Goal: Complete application form: Complete application form

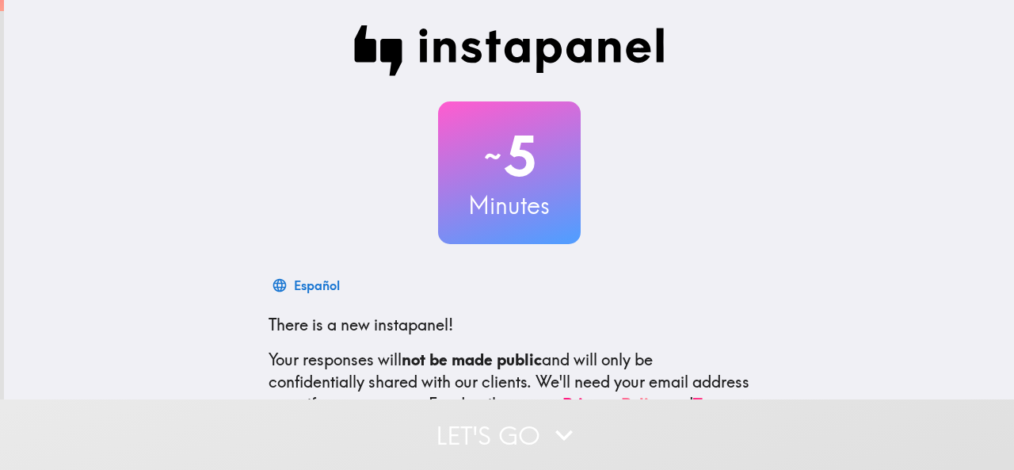
scroll to position [189, 0]
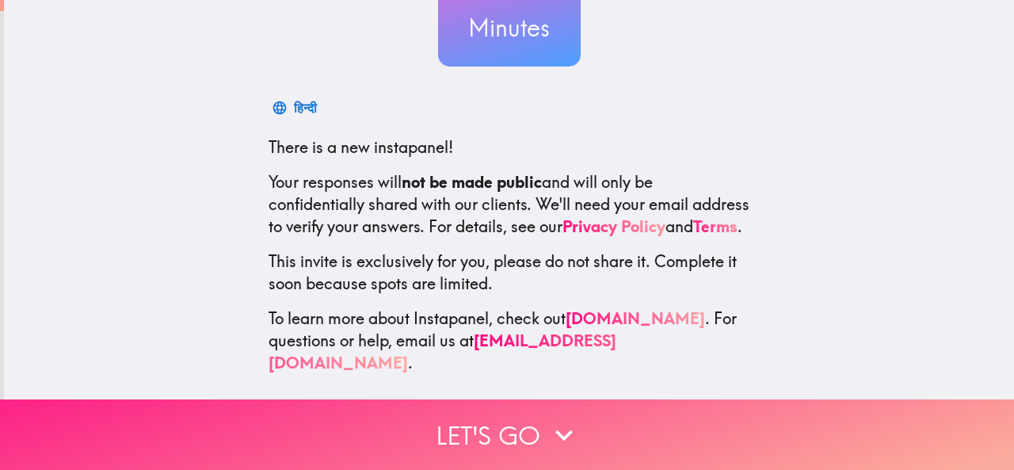
click at [450, 407] on button "Let's go" at bounding box center [507, 434] width 1014 height 71
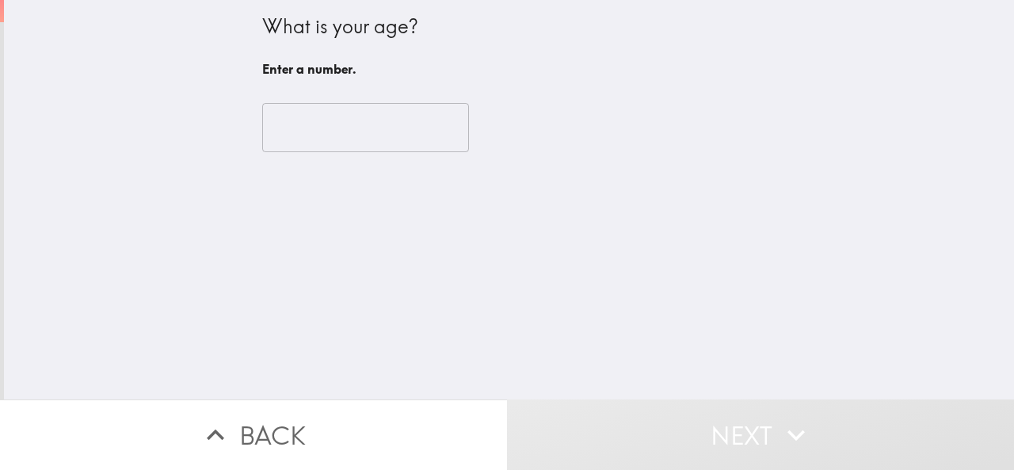
click at [336, 136] on input "number" at bounding box center [365, 127] width 207 height 49
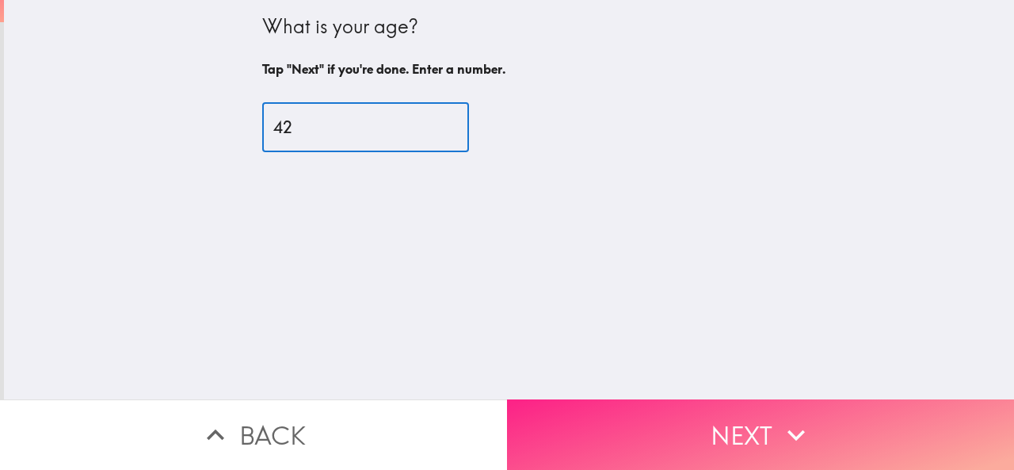
type input "42"
click at [590, 426] on button "Next" at bounding box center [760, 434] width 507 height 71
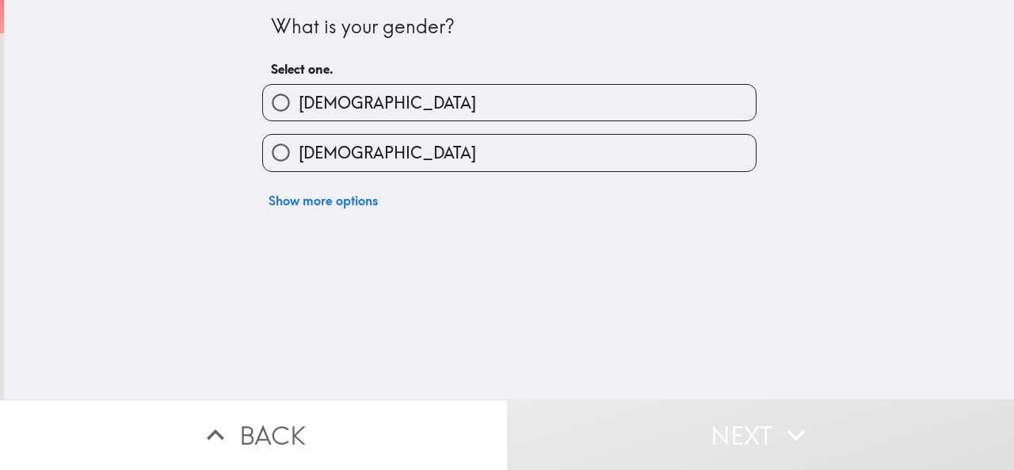
click at [334, 107] on label "[DEMOGRAPHIC_DATA]" at bounding box center [509, 103] width 493 height 36
click at [299, 107] on input "[DEMOGRAPHIC_DATA]" at bounding box center [281, 103] width 36 height 36
radio input "true"
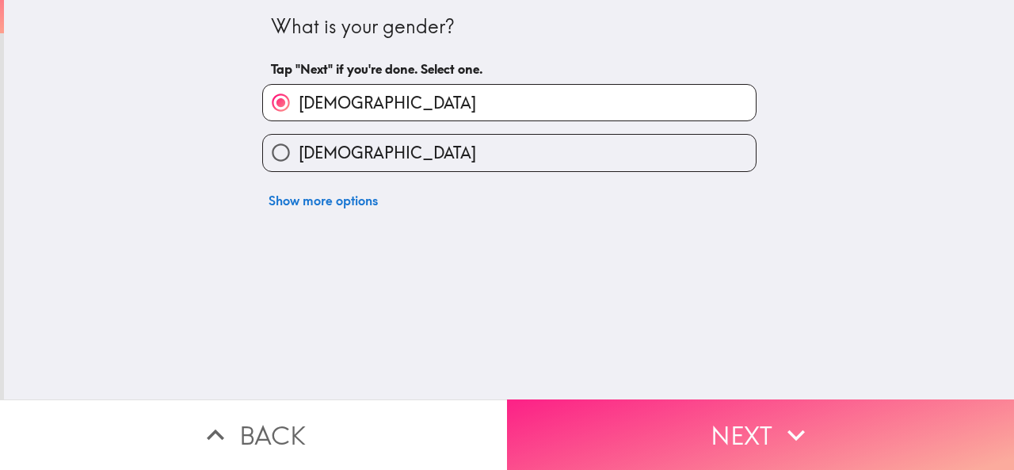
click at [732, 421] on button "Next" at bounding box center [760, 434] width 507 height 71
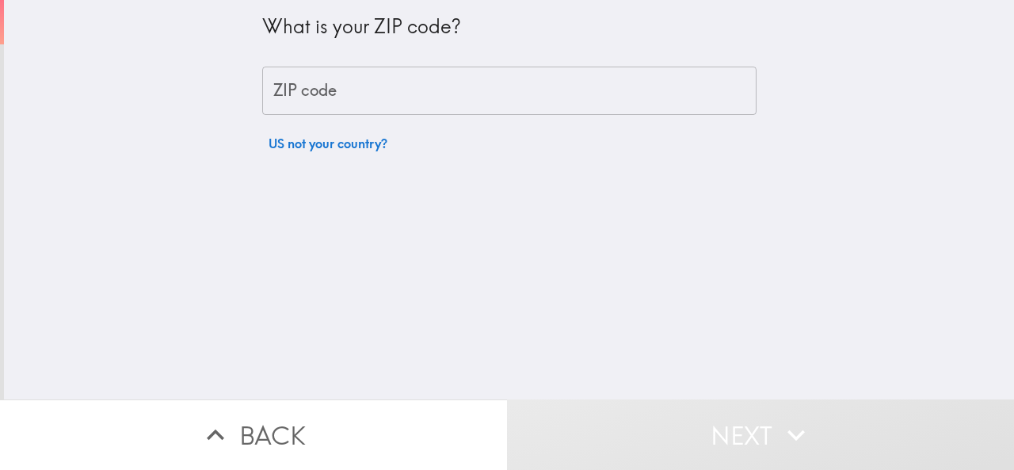
click at [344, 92] on input "ZIP code" at bounding box center [509, 91] width 494 height 49
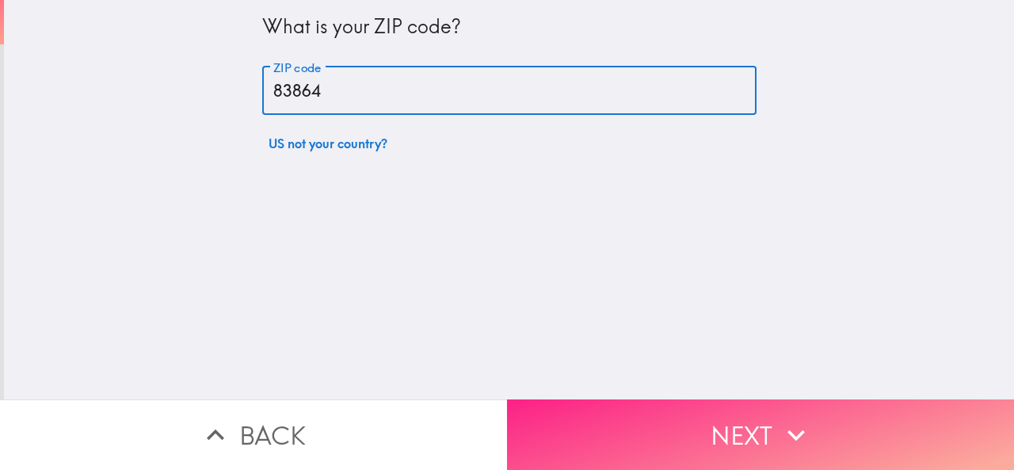
type input "83864"
click at [682, 414] on button "Next" at bounding box center [760, 434] width 507 height 71
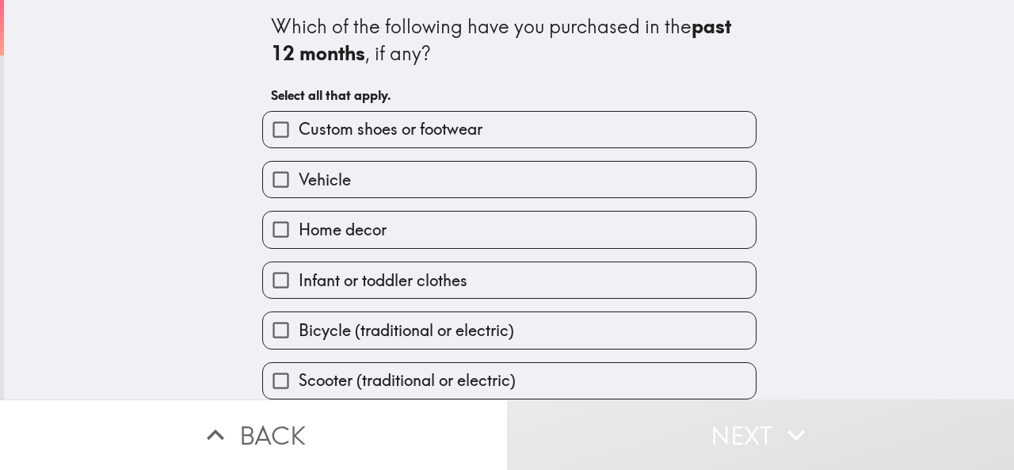
click at [366, 283] on span "Infant or toddler clothes" at bounding box center [383, 280] width 169 height 22
click at [299, 283] on input "Infant or toddler clothes" at bounding box center [281, 280] width 36 height 36
checkbox input "true"
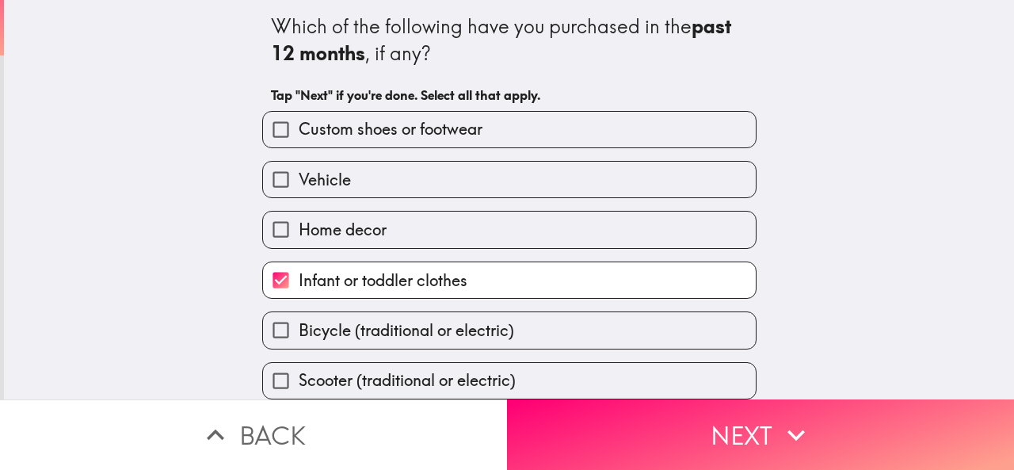
scroll to position [116, 0]
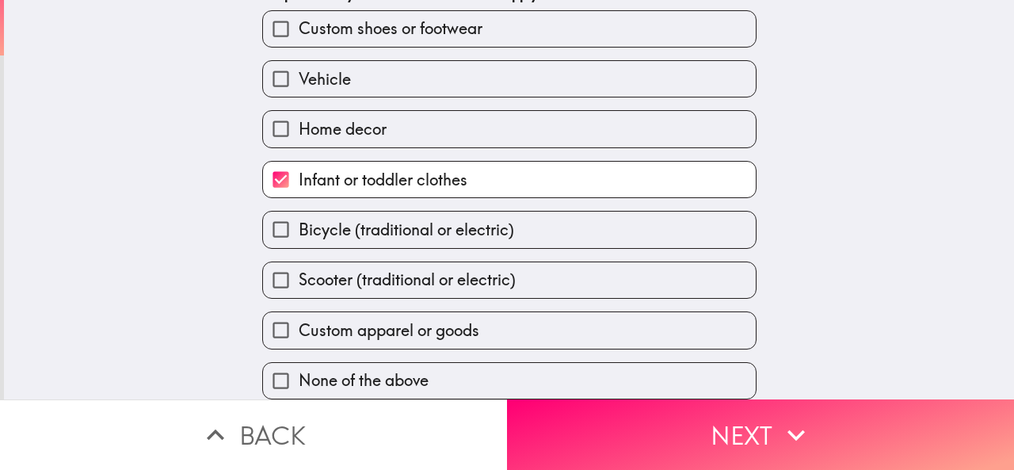
click at [320, 270] on span "Scooter (traditional or electric)" at bounding box center [407, 280] width 217 height 22
click at [299, 270] on input "Scooter (traditional or electric)" at bounding box center [281, 280] width 36 height 36
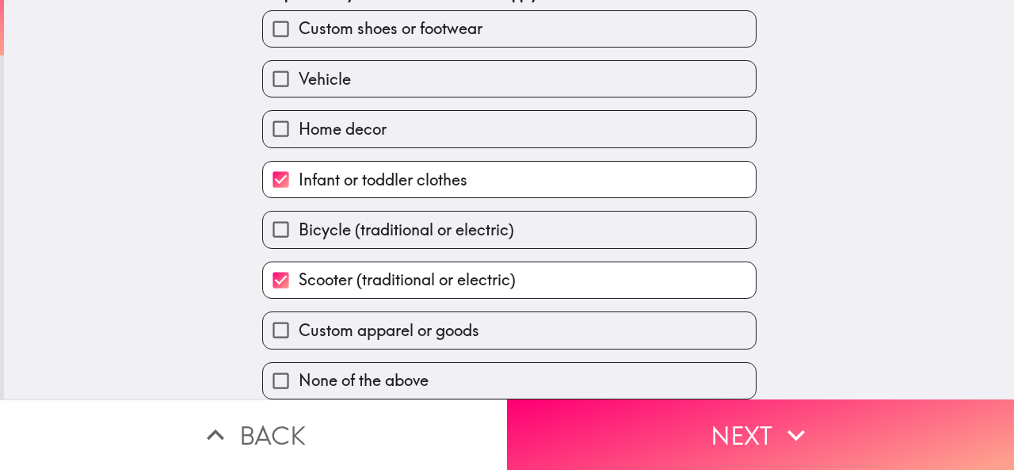
click at [317, 275] on span "Scooter (traditional or electric)" at bounding box center [407, 280] width 217 height 22
click at [299, 275] on input "Scooter (traditional or electric)" at bounding box center [281, 280] width 36 height 36
checkbox input "false"
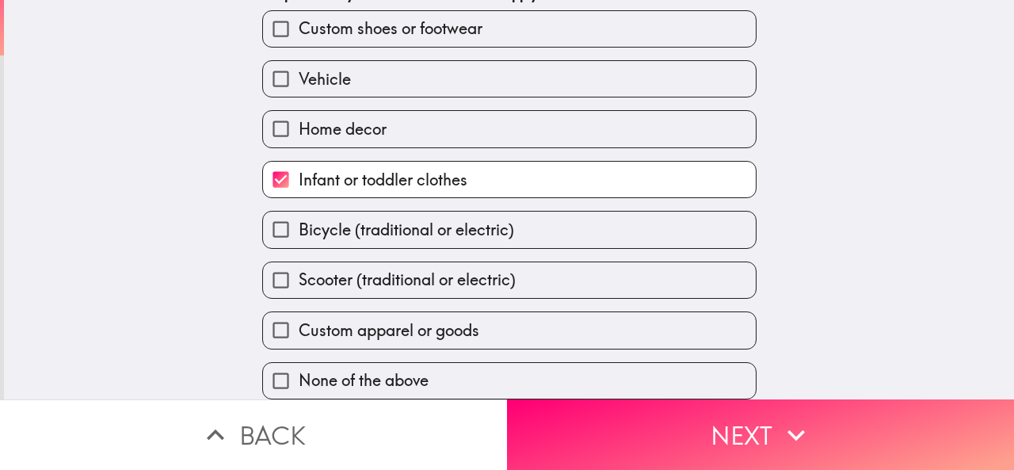
click at [302, 222] on span "Bicycle (traditional or electric)" at bounding box center [407, 230] width 216 height 22
click at [299, 222] on input "Bicycle (traditional or electric)" at bounding box center [281, 230] width 36 height 36
checkbox input "true"
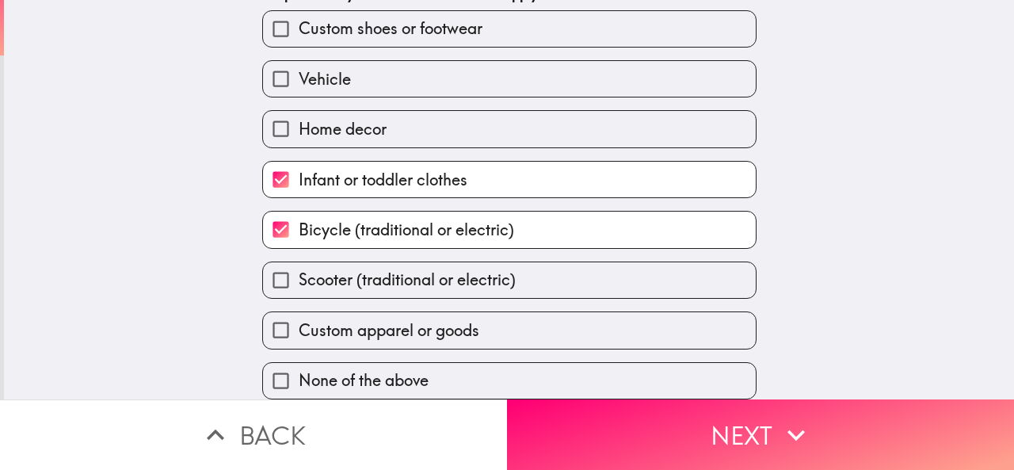
click at [299, 319] on span "Custom apparel or goods" at bounding box center [389, 330] width 181 height 22
click at [295, 316] on input "Custom apparel or goods" at bounding box center [281, 330] width 36 height 36
checkbox input "true"
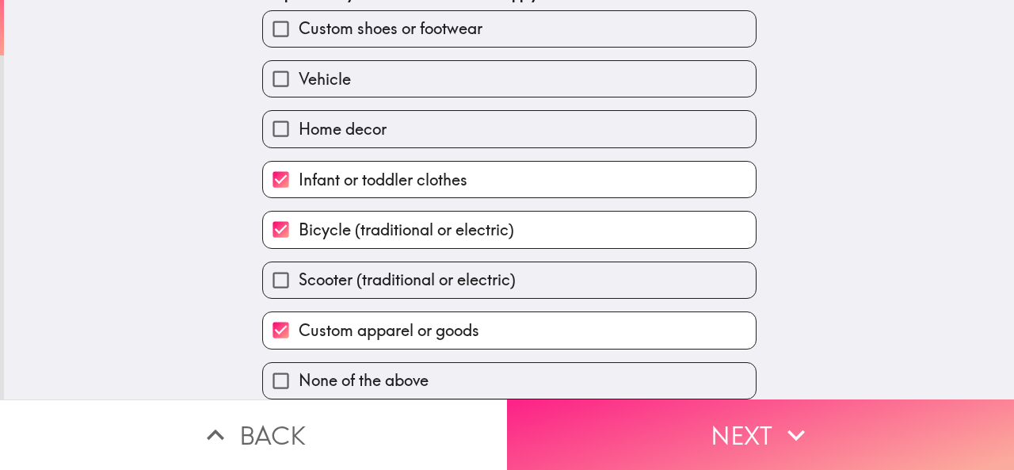
click at [552, 426] on button "Next" at bounding box center [760, 434] width 507 height 71
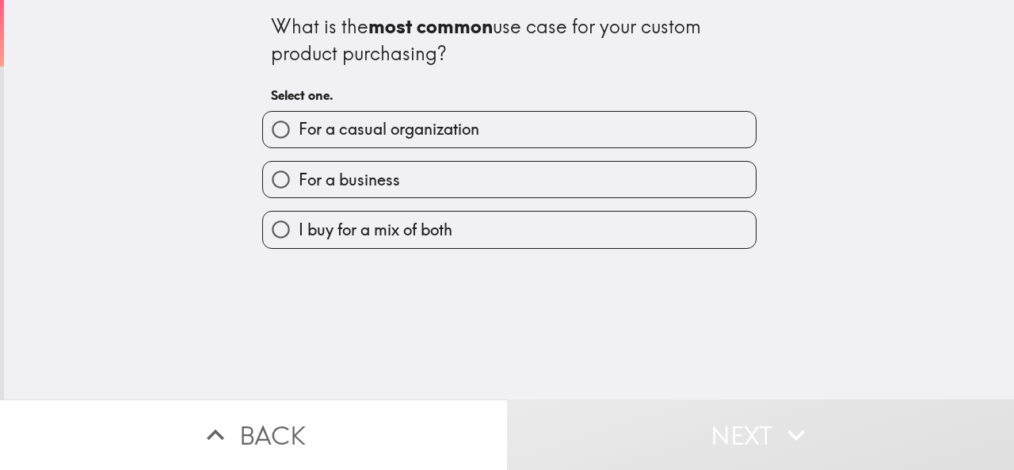
click at [363, 134] on span "For a casual organization" at bounding box center [389, 129] width 181 height 22
click at [299, 134] on input "For a casual organization" at bounding box center [281, 130] width 36 height 36
radio input "true"
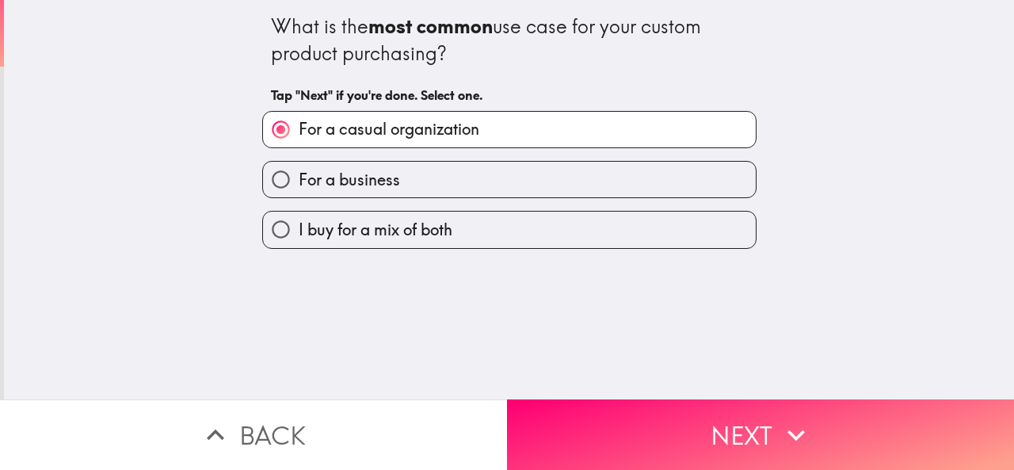
click at [361, 178] on span "For a business" at bounding box center [349, 180] width 101 height 22
click at [299, 178] on input "For a business" at bounding box center [281, 180] width 36 height 36
radio input "true"
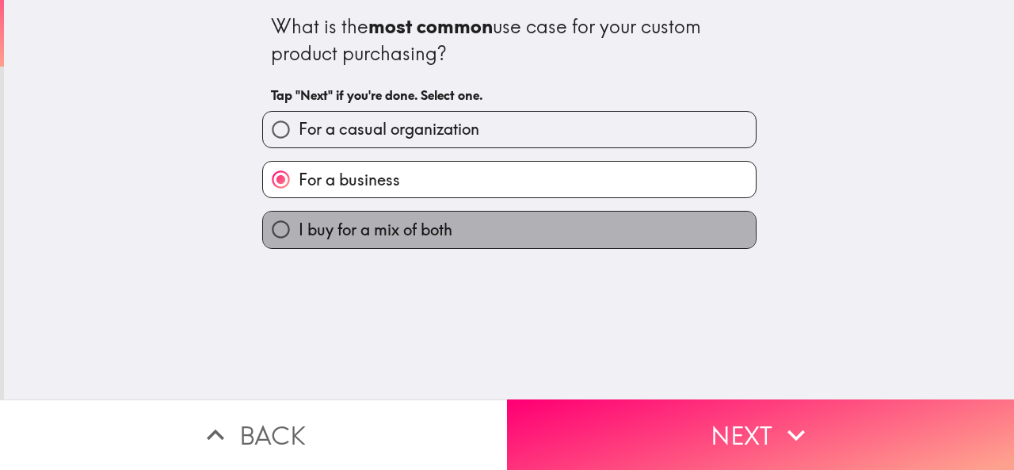
click at [360, 229] on span "I buy for a mix of both" at bounding box center [376, 230] width 154 height 22
click at [299, 229] on input "I buy for a mix of both" at bounding box center [281, 230] width 36 height 36
radio input "true"
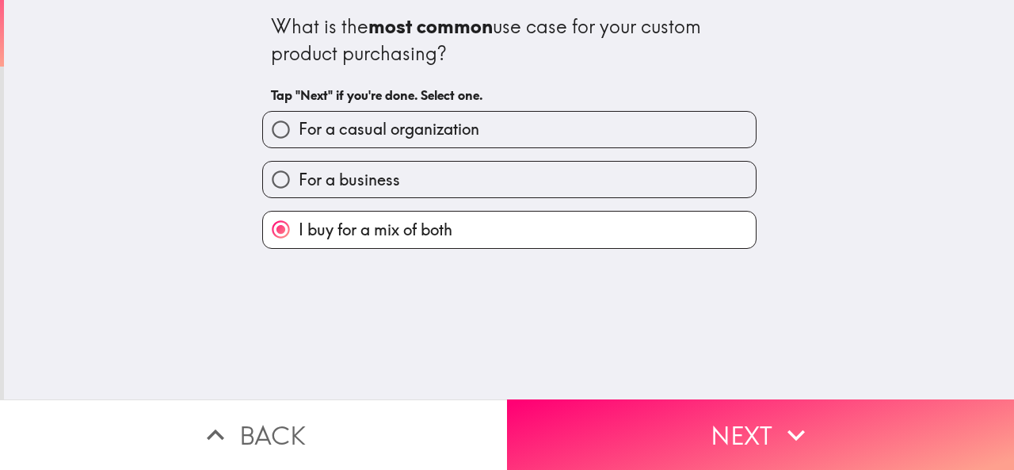
click at [363, 136] on span "For a casual organization" at bounding box center [389, 129] width 181 height 22
click at [299, 136] on input "For a casual organization" at bounding box center [281, 130] width 36 height 36
radio input "true"
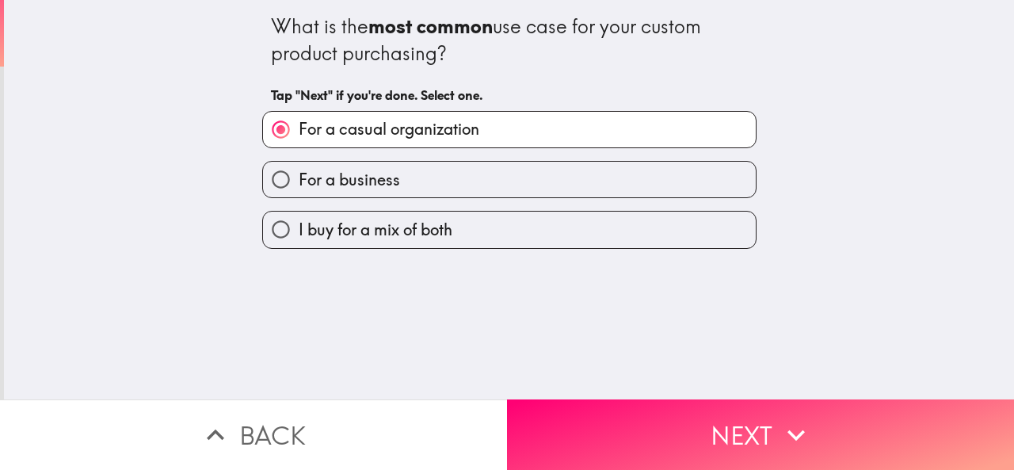
click at [363, 179] on span "For a business" at bounding box center [349, 180] width 101 height 22
click at [299, 179] on input "For a business" at bounding box center [281, 180] width 36 height 36
radio input "true"
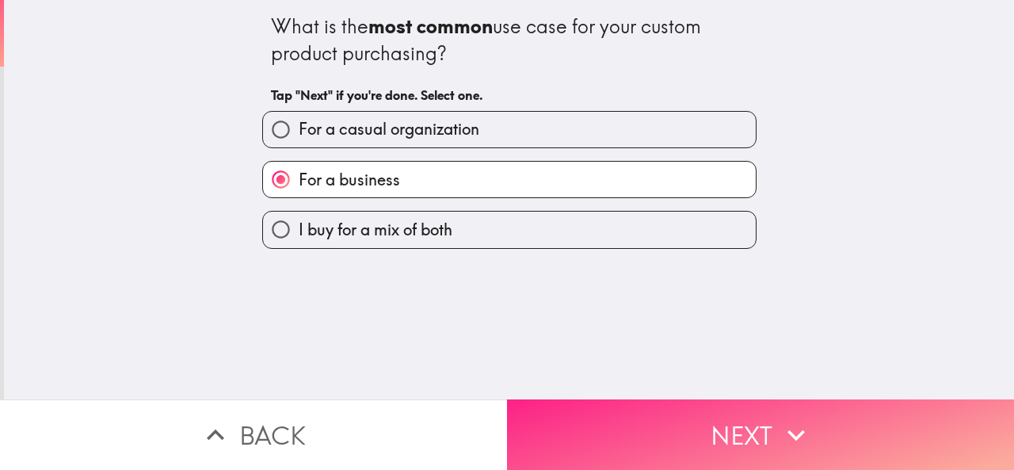
click at [567, 410] on button "Next" at bounding box center [760, 434] width 507 height 71
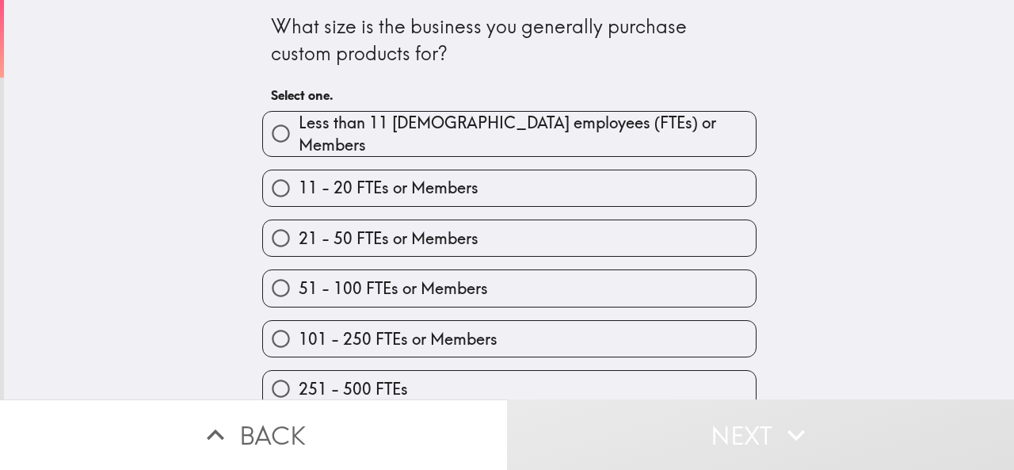
scroll to position [65, 0]
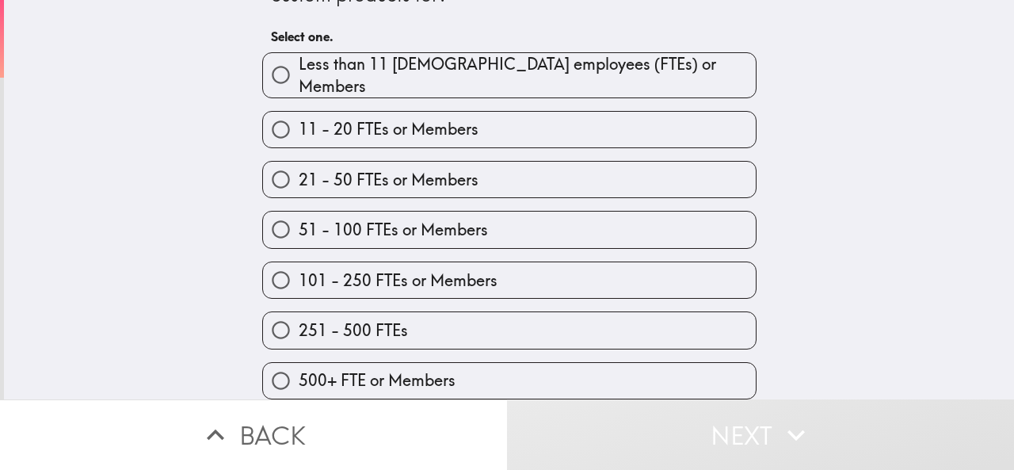
click at [466, 370] on label "500+ FTE or Members" at bounding box center [509, 381] width 493 height 36
click at [299, 370] on input "500+ FTE or Members" at bounding box center [281, 381] width 36 height 36
radio input "true"
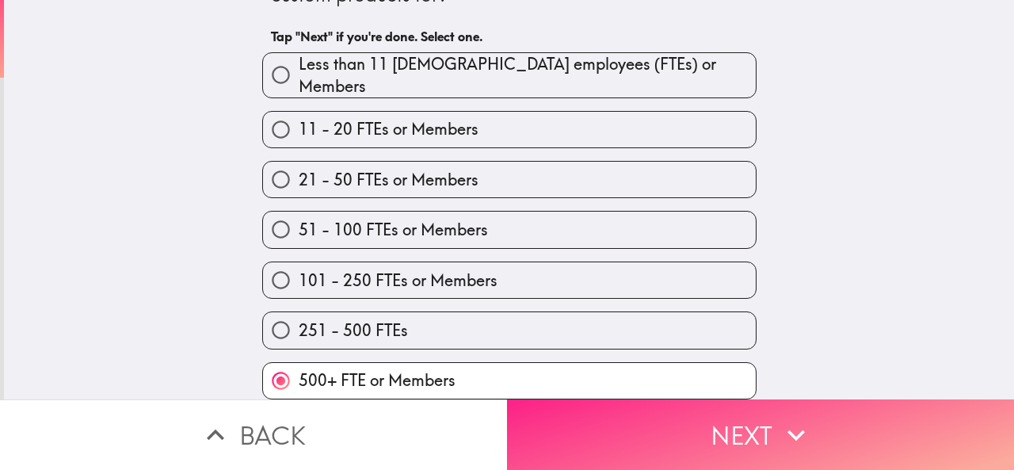
click at [624, 426] on button "Next" at bounding box center [760, 434] width 507 height 71
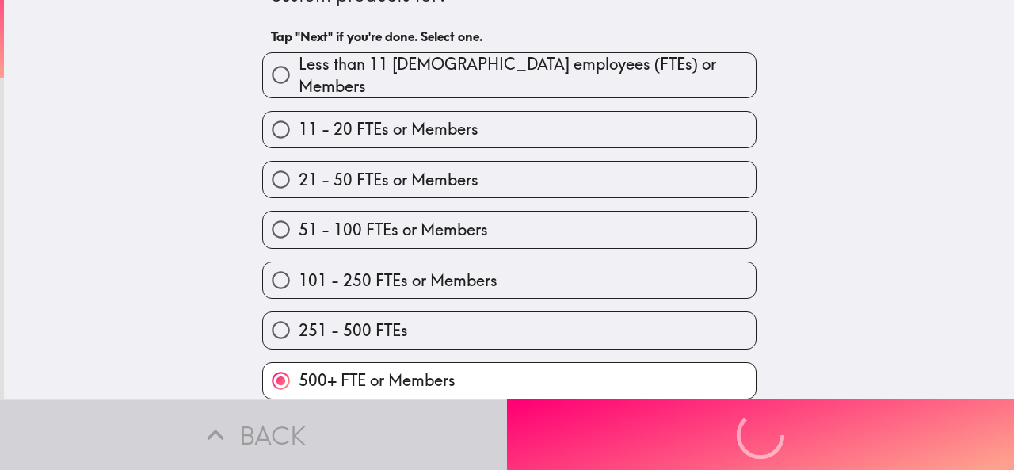
scroll to position [0, 0]
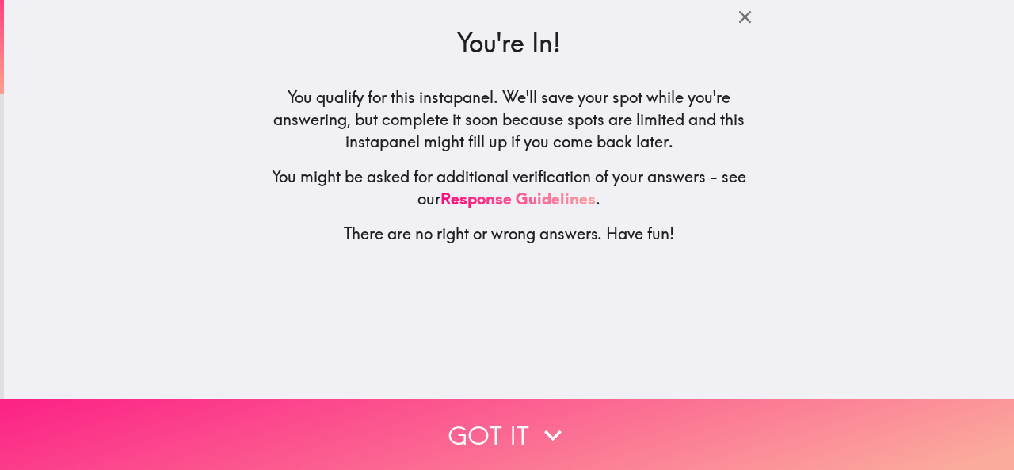
click at [515, 438] on button "Got it" at bounding box center [507, 434] width 1014 height 71
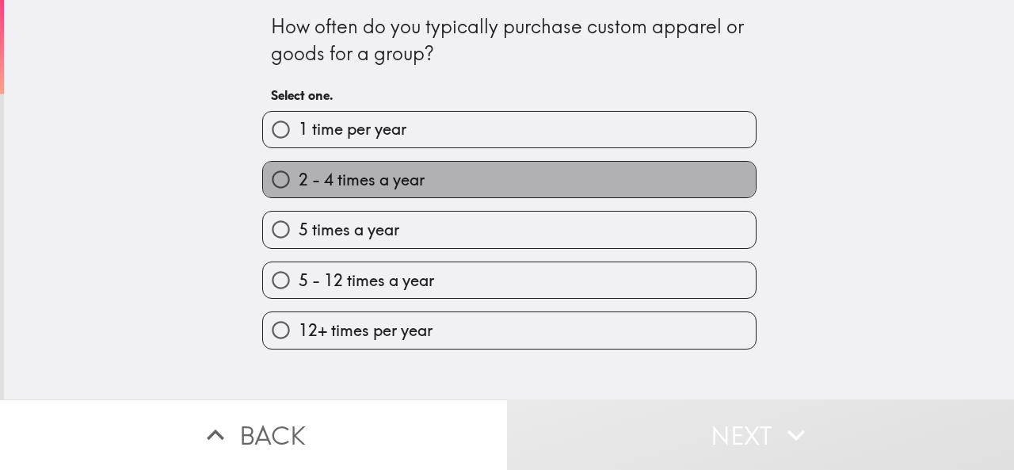
click at [380, 179] on span "2 - 4 times a year" at bounding box center [362, 180] width 126 height 22
click at [299, 179] on input "2 - 4 times a year" at bounding box center [281, 180] width 36 height 36
radio input "true"
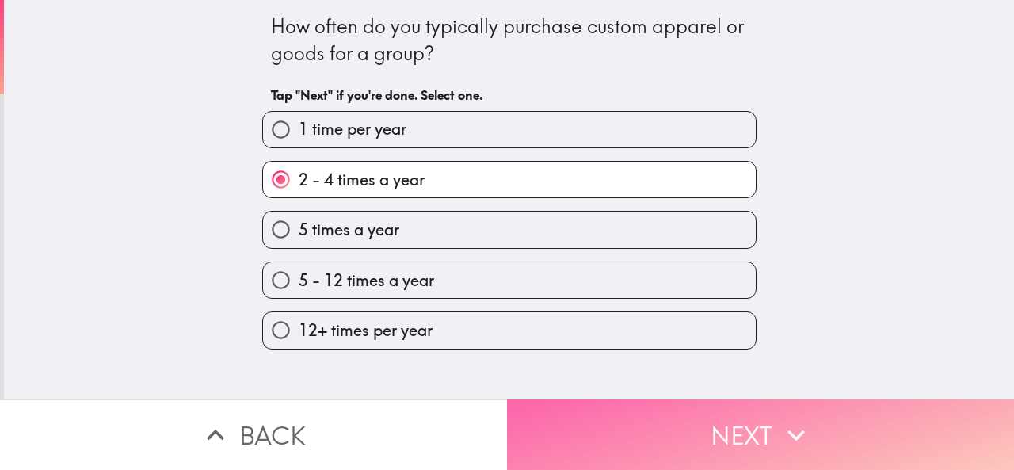
click at [541, 399] on button "Next" at bounding box center [760, 434] width 507 height 71
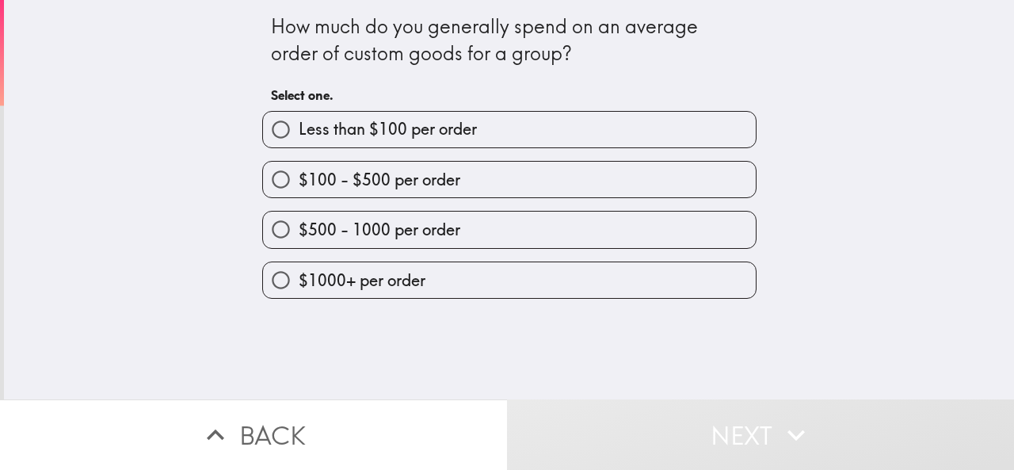
click at [339, 186] on span "$100 - $500 per order" at bounding box center [380, 180] width 162 height 22
click at [299, 186] on input "$100 - $500 per order" at bounding box center [281, 180] width 36 height 36
radio input "true"
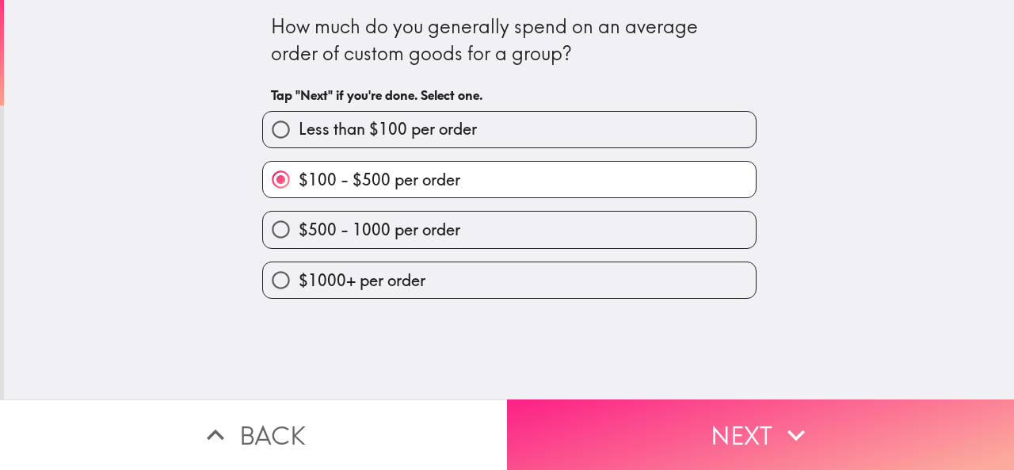
click at [554, 399] on button "Next" at bounding box center [760, 434] width 507 height 71
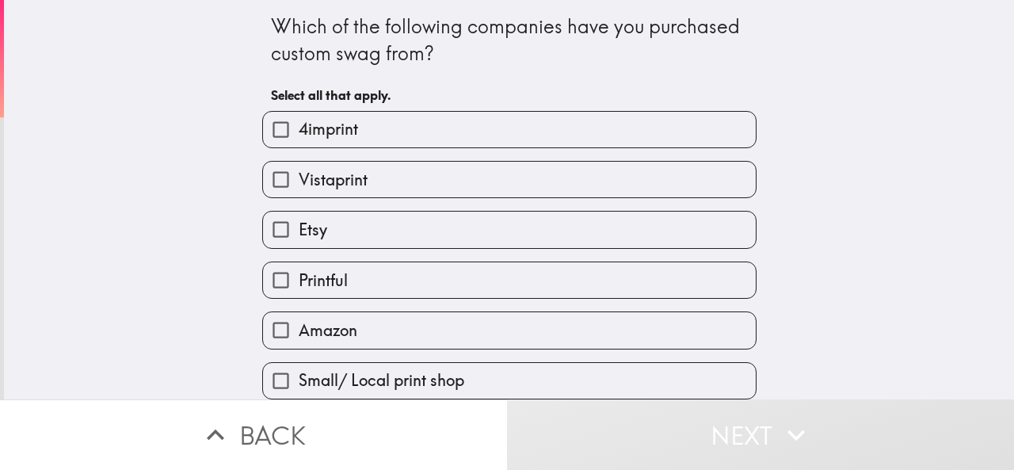
scroll to position [79, 0]
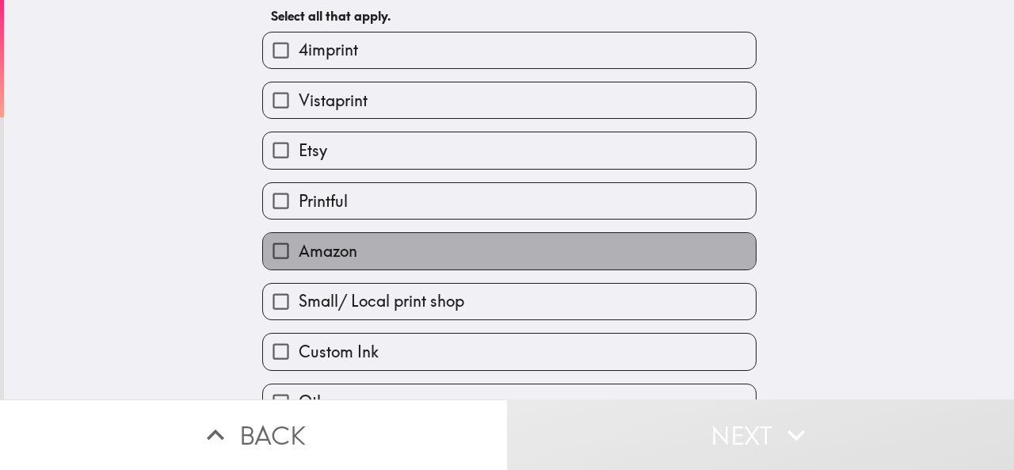
click at [338, 262] on span "Amazon" at bounding box center [328, 251] width 59 height 22
click at [299, 264] on input "Amazon" at bounding box center [281, 251] width 36 height 36
checkbox input "true"
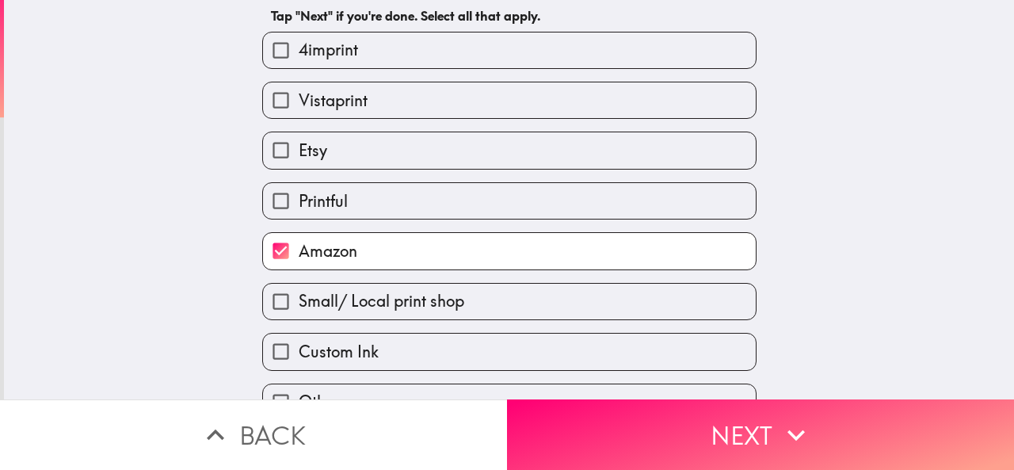
scroll to position [0, 0]
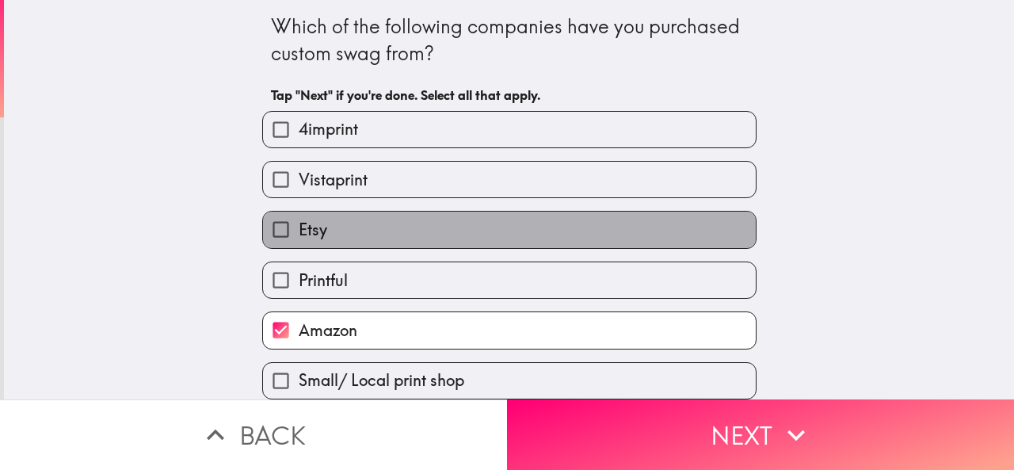
click at [332, 242] on label "Etsy" at bounding box center [509, 230] width 493 height 36
click at [299, 242] on input "Etsy" at bounding box center [281, 230] width 36 height 36
checkbox input "true"
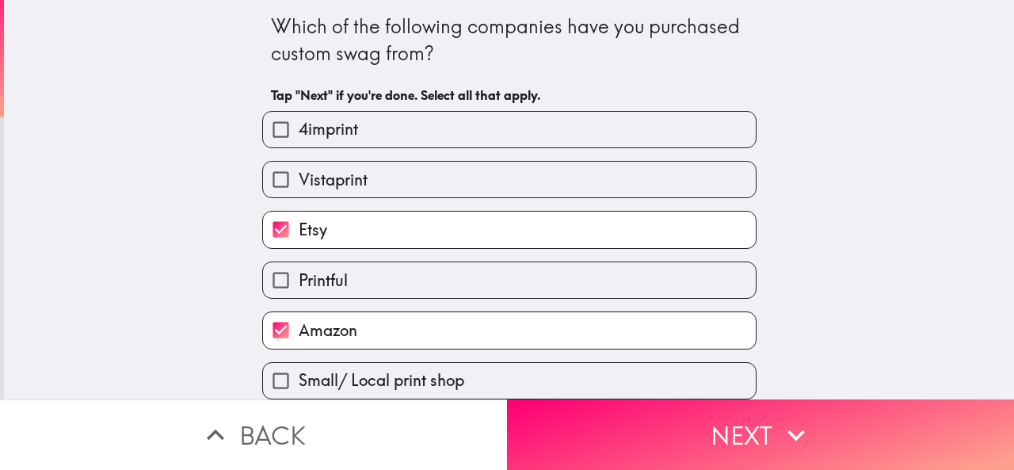
scroll to position [116, 0]
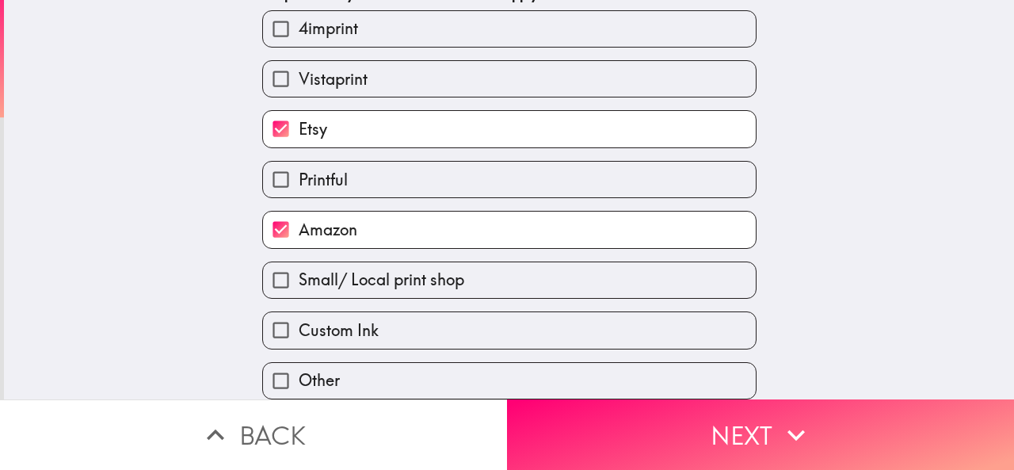
click at [479, 277] on label "Small/ Local print shop" at bounding box center [509, 280] width 493 height 36
click at [299, 277] on input "Small/ Local print shop" at bounding box center [281, 280] width 36 height 36
checkbox input "true"
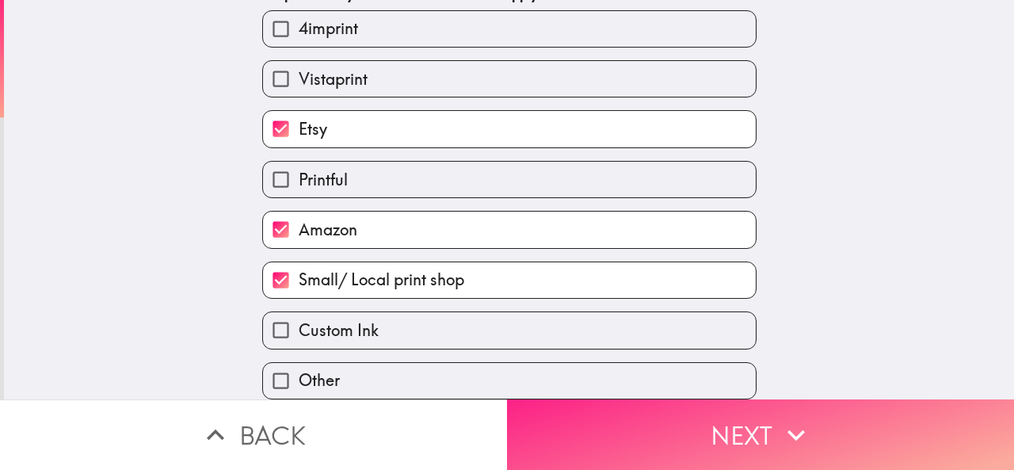
click at [584, 436] on button "Next" at bounding box center [760, 434] width 507 height 71
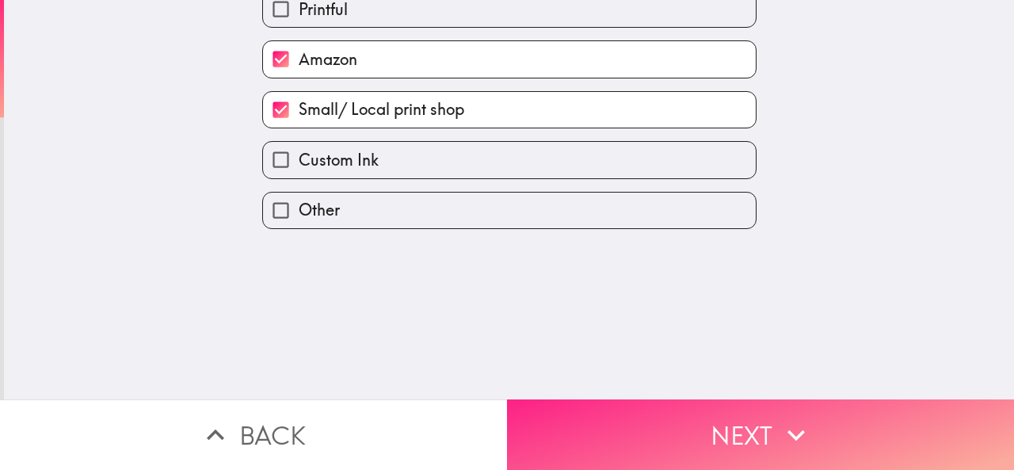
scroll to position [0, 0]
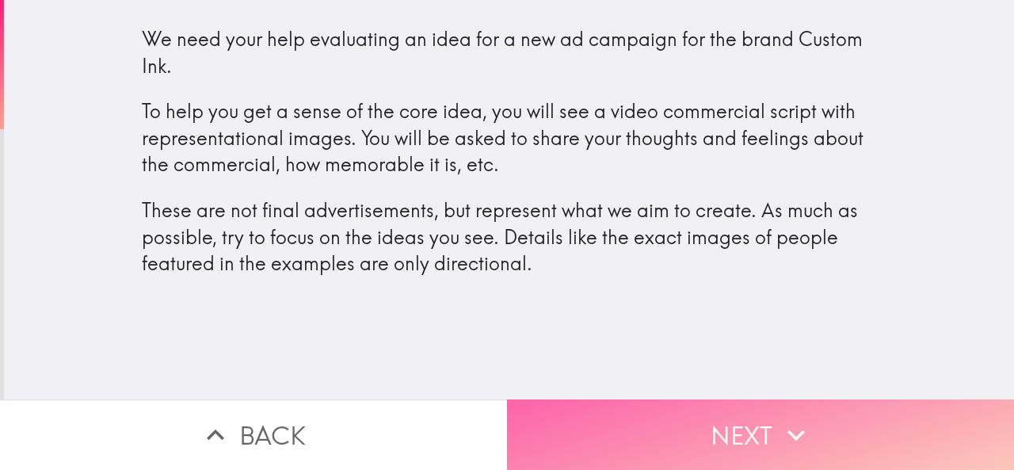
click at [575, 419] on button "Next" at bounding box center [760, 434] width 507 height 71
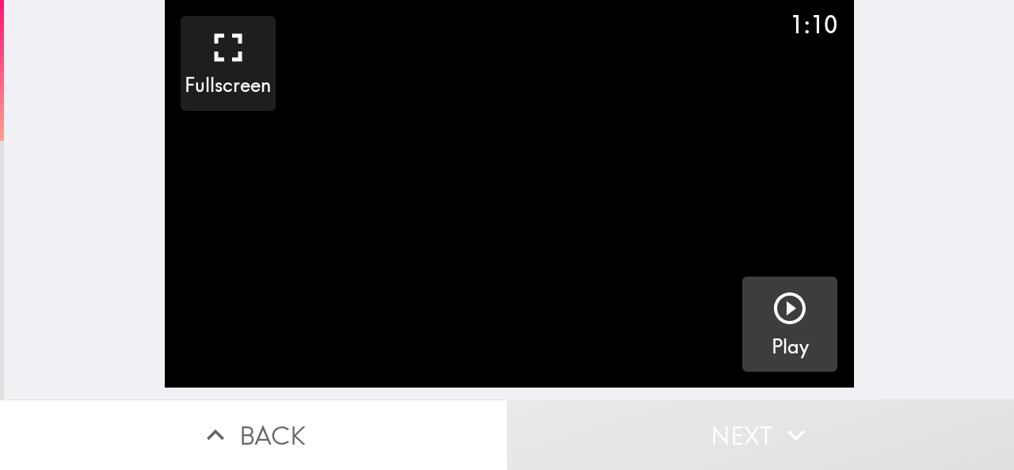
click at [756, 342] on button "Play" at bounding box center [789, 324] width 95 height 95
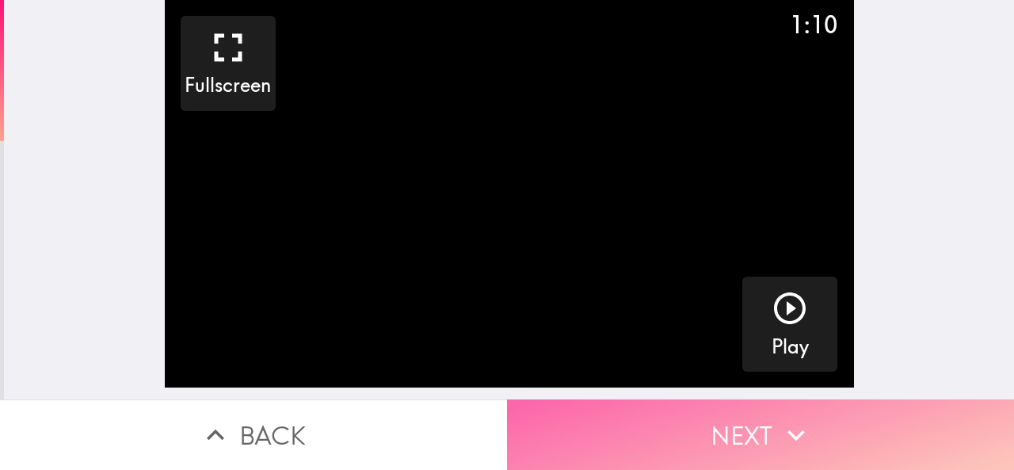
click at [544, 399] on button "Next" at bounding box center [760, 434] width 507 height 71
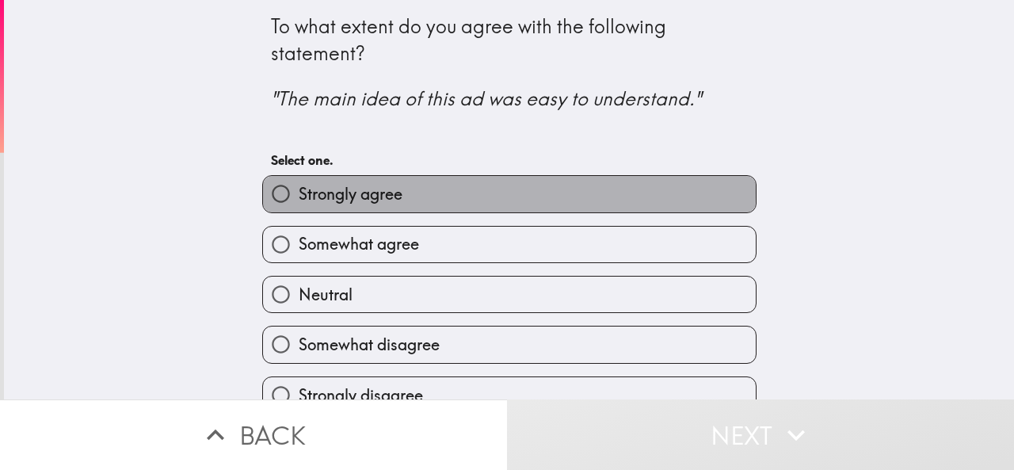
click at [396, 193] on label "Strongly agree" at bounding box center [509, 194] width 493 height 36
click at [299, 193] on input "Strongly agree" at bounding box center [281, 194] width 36 height 36
radio input "true"
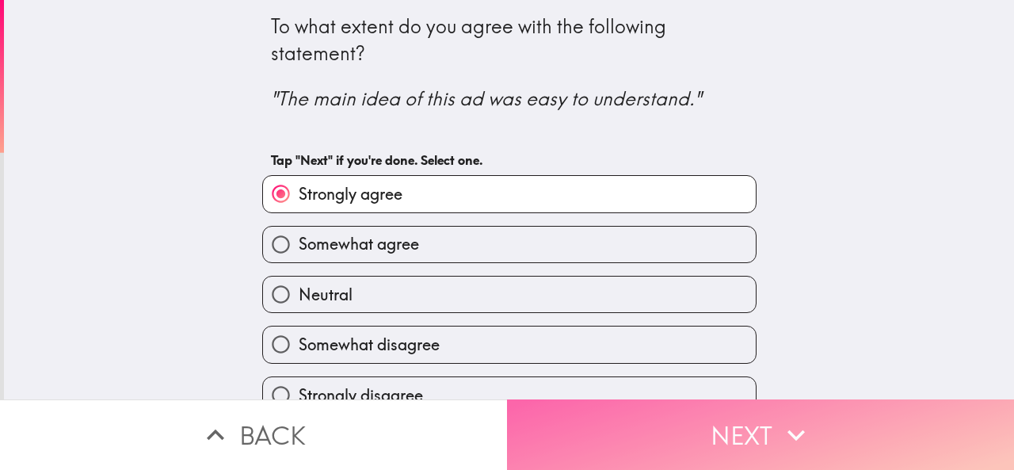
click at [593, 418] on button "Next" at bounding box center [760, 434] width 507 height 71
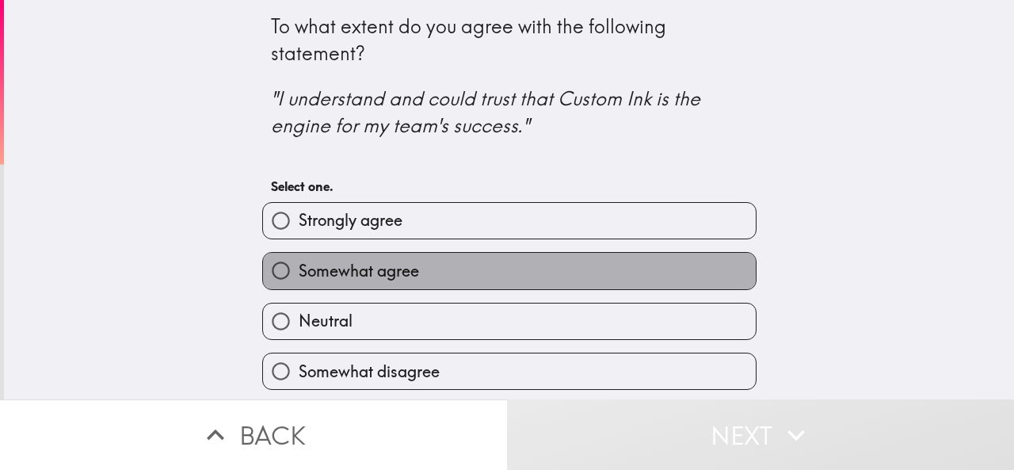
click at [390, 269] on span "Somewhat agree" at bounding box center [359, 271] width 120 height 22
click at [299, 269] on input "Somewhat agree" at bounding box center [281, 271] width 36 height 36
radio input "true"
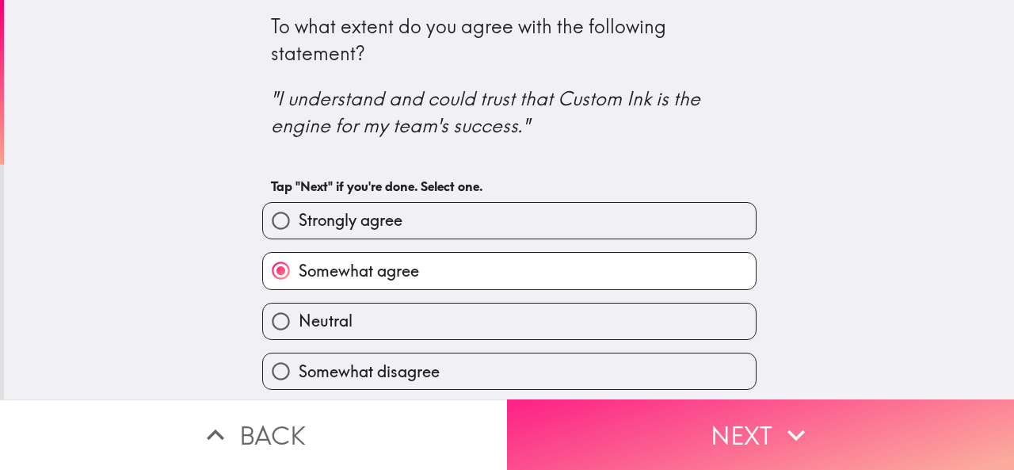
click at [555, 414] on button "Next" at bounding box center [760, 434] width 507 height 71
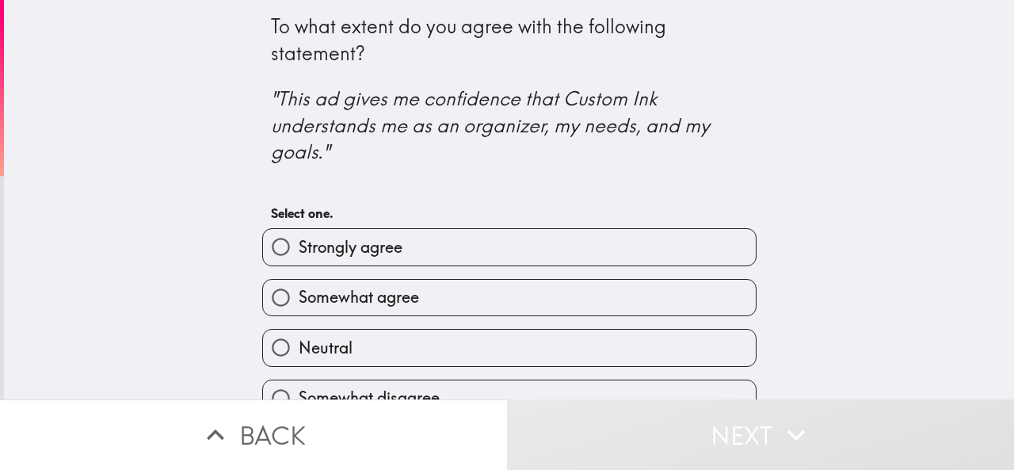
scroll to position [82, 0]
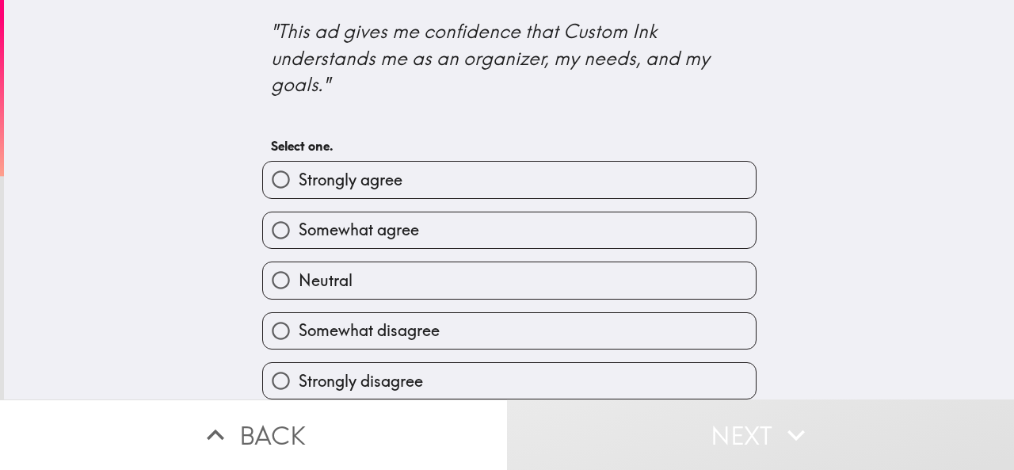
click at [424, 221] on label "Somewhat agree" at bounding box center [509, 230] width 493 height 36
click at [299, 221] on input "Somewhat agree" at bounding box center [281, 230] width 36 height 36
radio input "true"
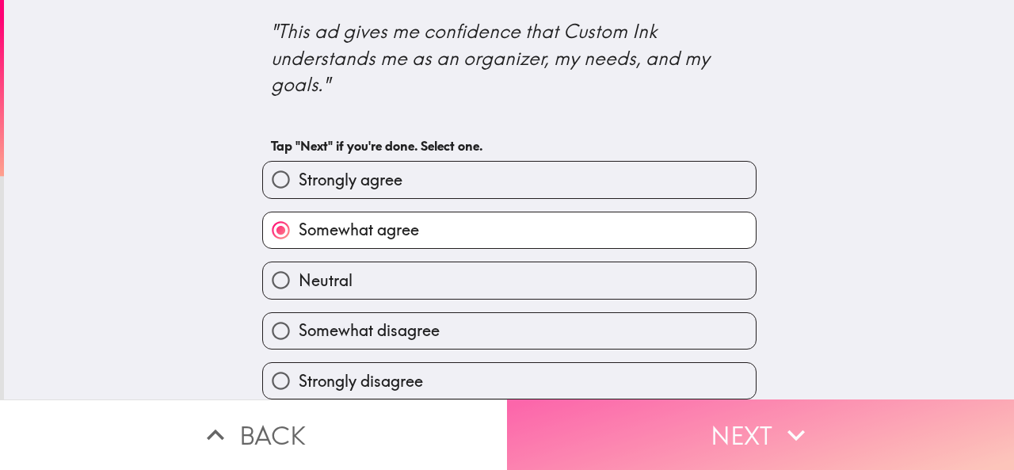
click at [583, 403] on button "Next" at bounding box center [760, 434] width 507 height 71
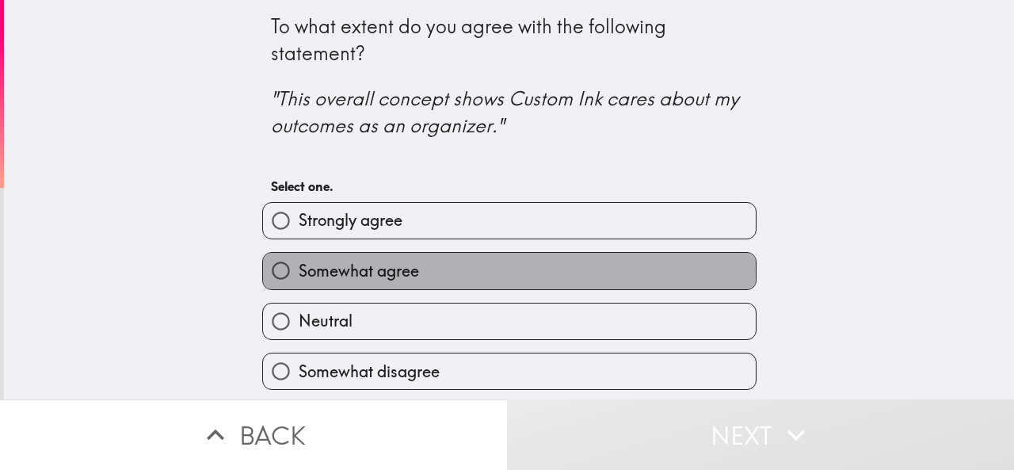
click at [423, 270] on label "Somewhat agree" at bounding box center [509, 271] width 493 height 36
click at [299, 270] on input "Somewhat agree" at bounding box center [281, 271] width 36 height 36
radio input "true"
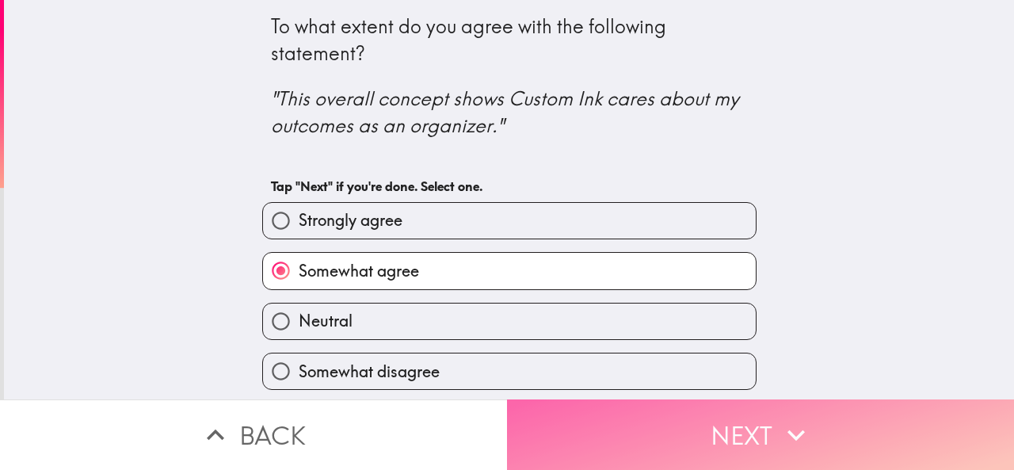
click at [572, 403] on button "Next" at bounding box center [760, 434] width 507 height 71
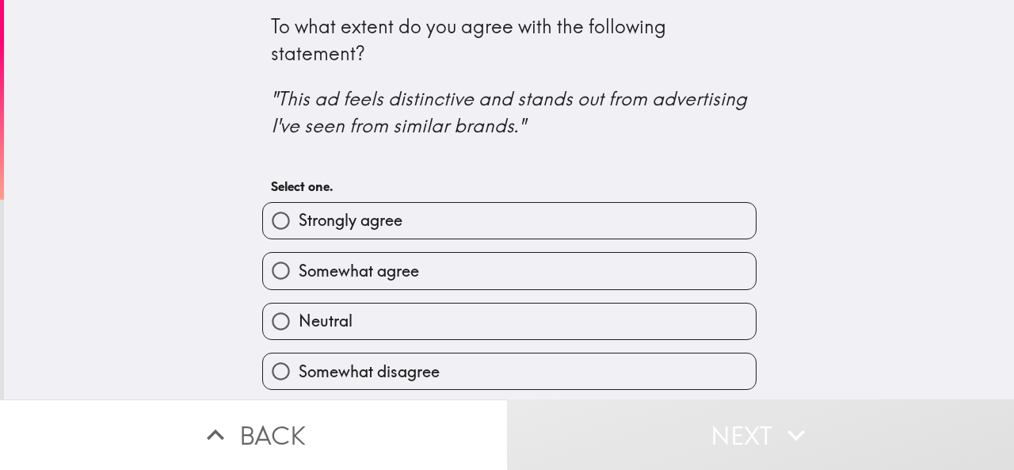
click at [422, 222] on label "Strongly agree" at bounding box center [509, 221] width 493 height 36
click at [299, 222] on input "Strongly agree" at bounding box center [281, 221] width 36 height 36
radio input "true"
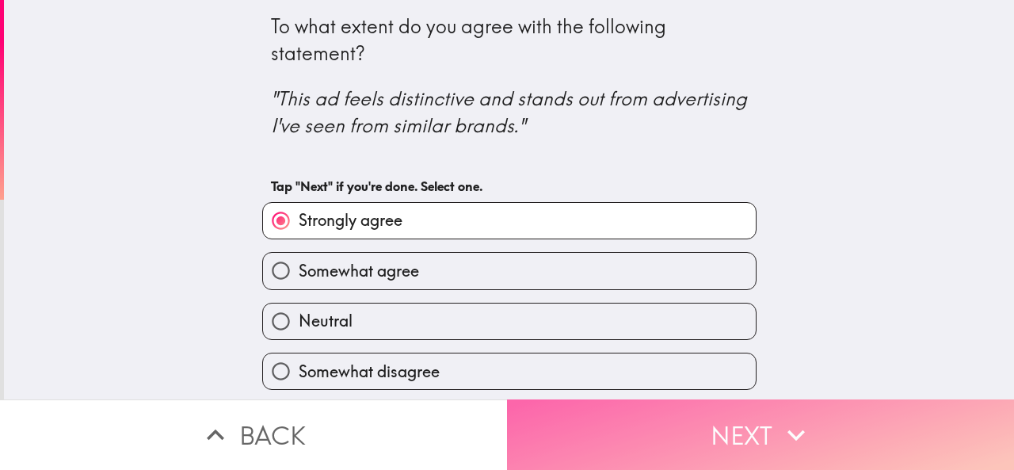
click at [578, 414] on button "Next" at bounding box center [760, 434] width 507 height 71
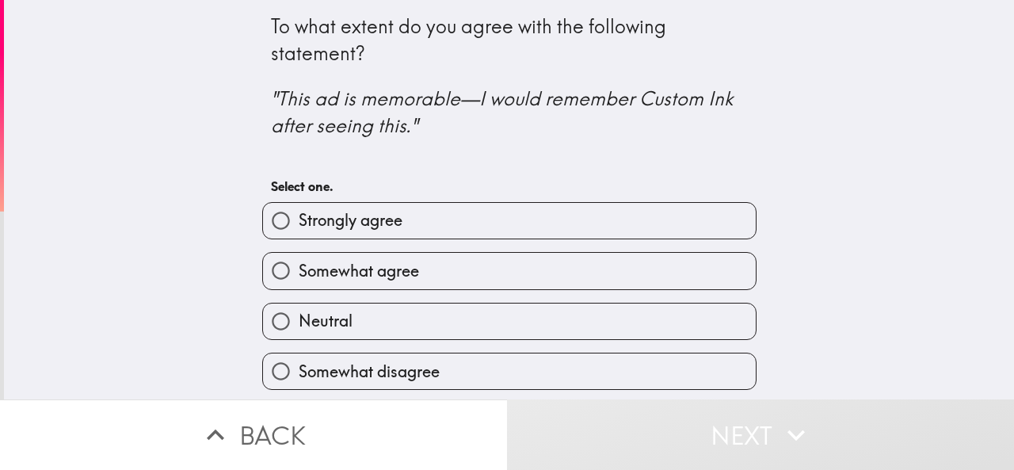
click at [375, 262] on span "Somewhat agree" at bounding box center [359, 271] width 120 height 22
click at [299, 262] on input "Somewhat agree" at bounding box center [281, 271] width 36 height 36
radio input "true"
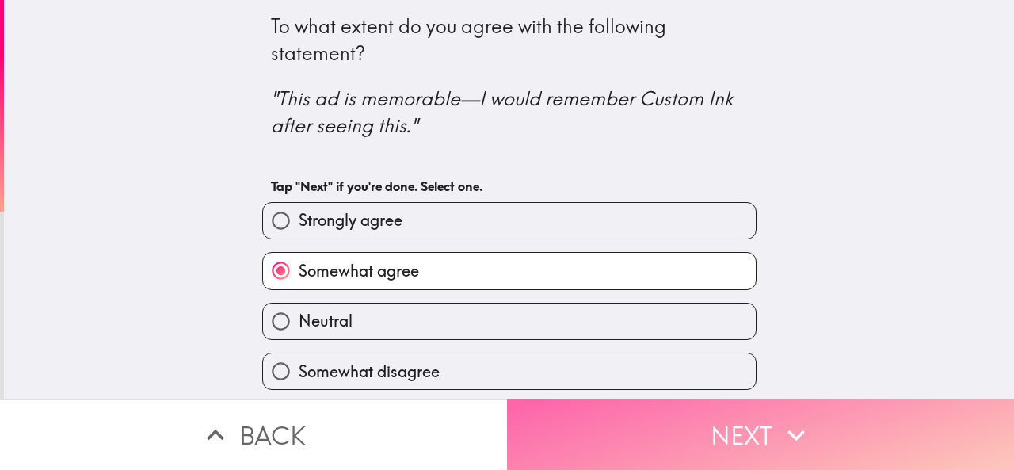
click at [544, 412] on button "Next" at bounding box center [760, 434] width 507 height 71
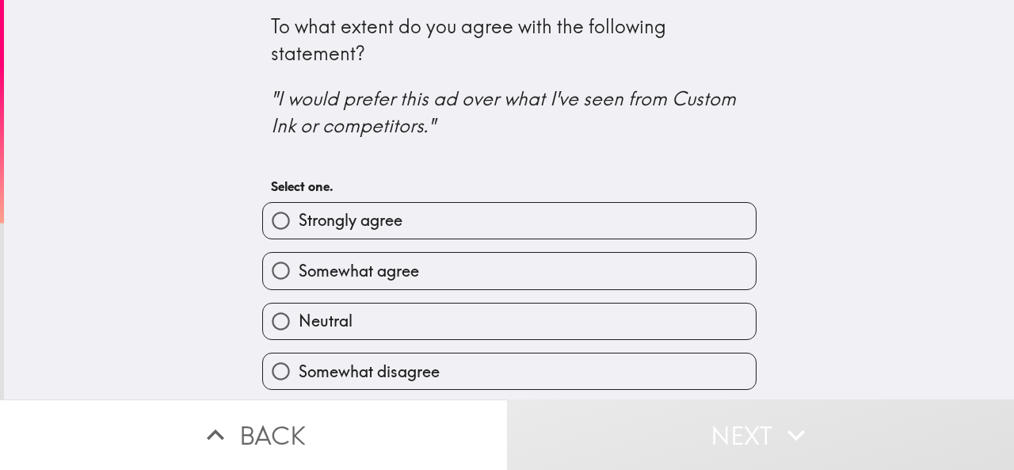
click at [370, 212] on span "Strongly agree" at bounding box center [351, 220] width 104 height 22
click at [299, 212] on input "Strongly agree" at bounding box center [281, 221] width 36 height 36
radio input "true"
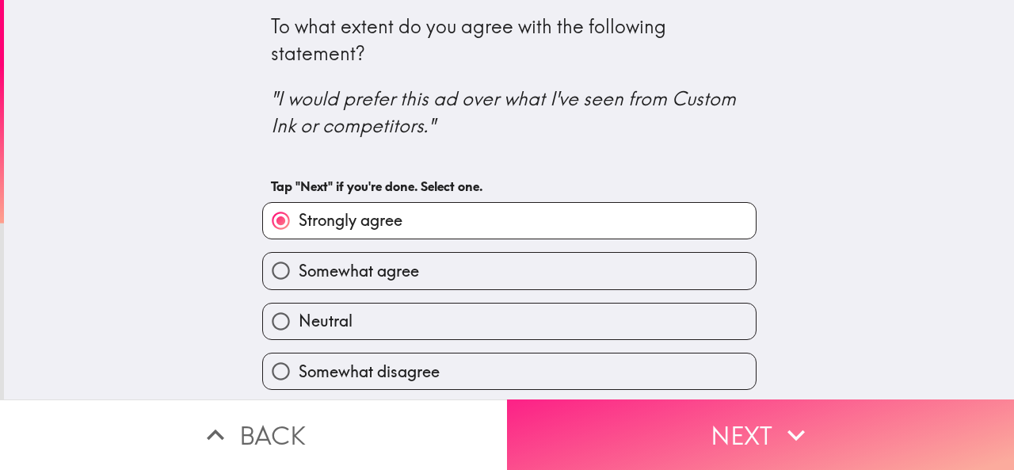
click at [572, 416] on button "Next" at bounding box center [760, 434] width 507 height 71
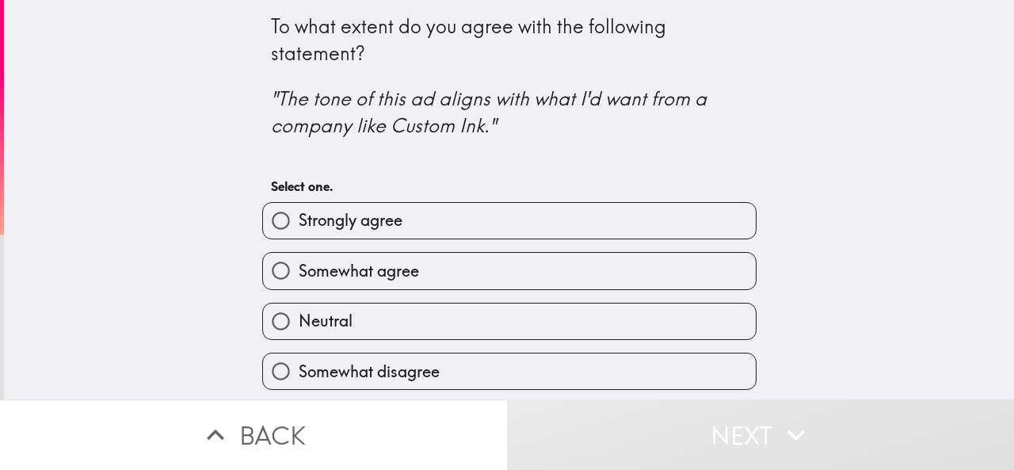
click at [385, 259] on label "Somewhat agree" at bounding box center [509, 271] width 493 height 36
click at [299, 259] on input "Somewhat agree" at bounding box center [281, 271] width 36 height 36
radio input "true"
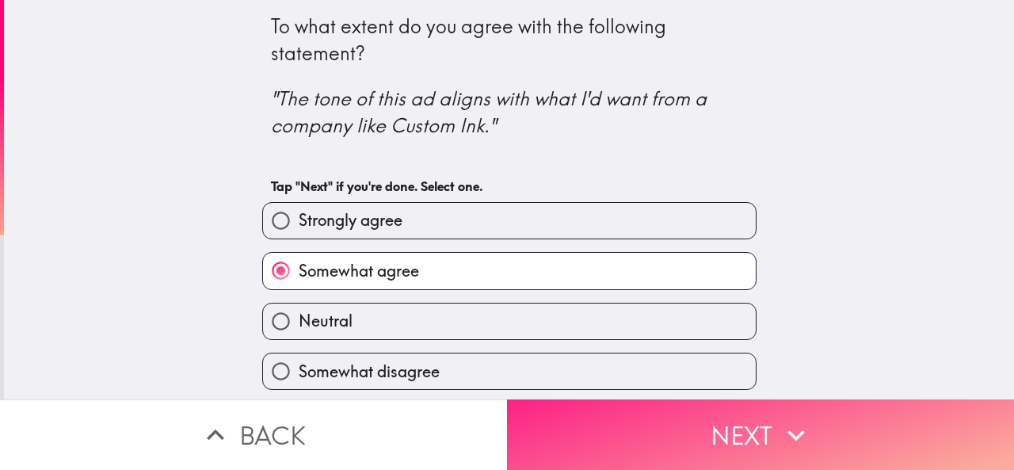
click at [609, 427] on button "Next" at bounding box center [760, 434] width 507 height 71
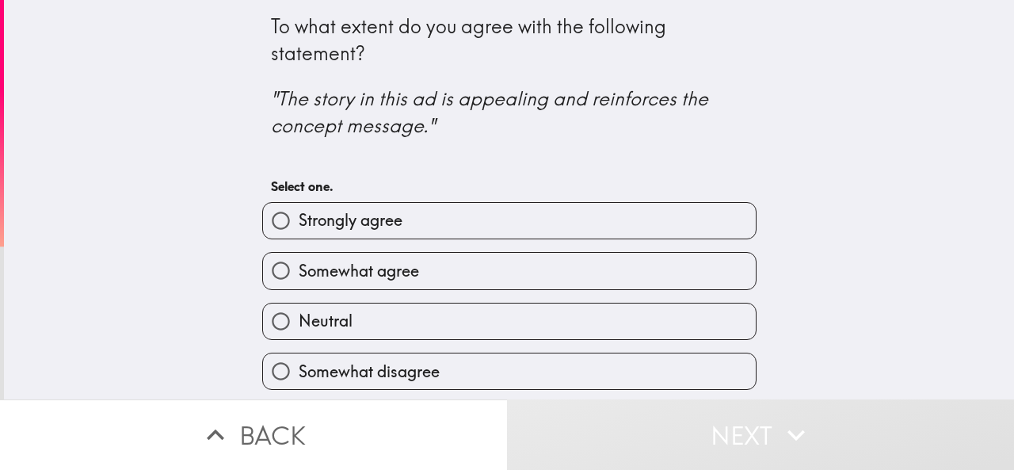
click at [336, 259] on label "Somewhat agree" at bounding box center [509, 271] width 493 height 36
click at [299, 259] on input "Somewhat agree" at bounding box center [281, 271] width 36 height 36
radio input "true"
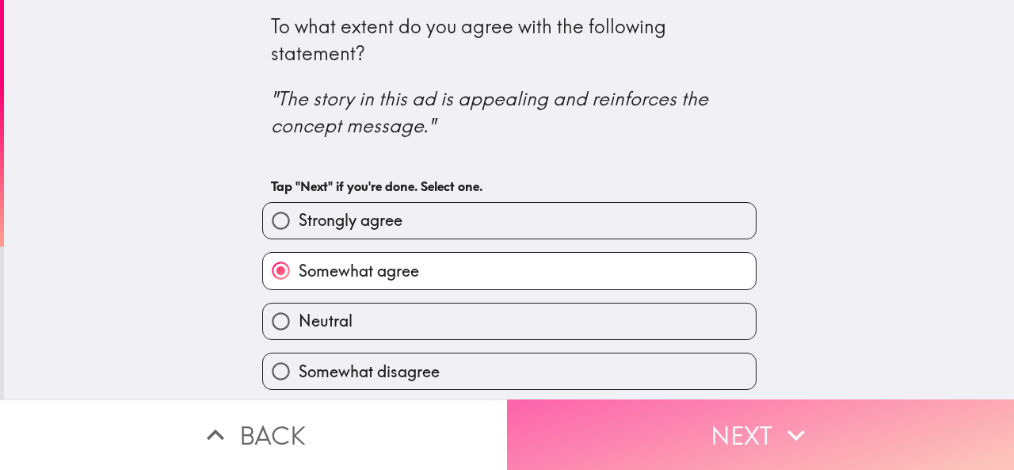
click at [529, 413] on button "Next" at bounding box center [760, 434] width 507 height 71
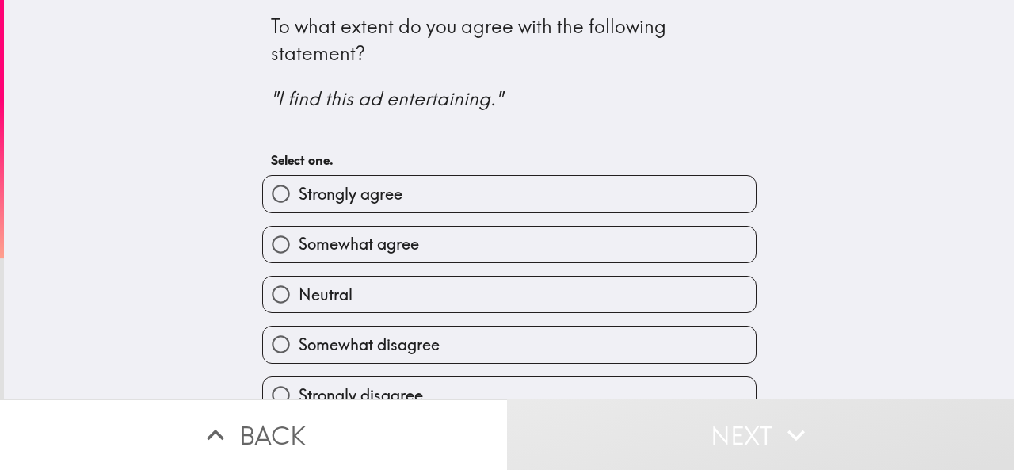
click at [366, 238] on span "Somewhat agree" at bounding box center [359, 244] width 120 height 22
click at [299, 238] on input "Somewhat agree" at bounding box center [281, 245] width 36 height 36
radio input "true"
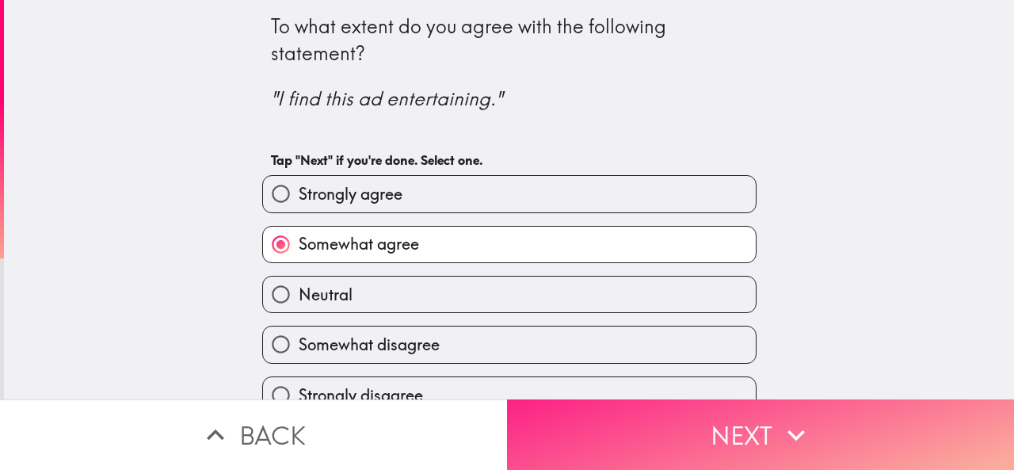
click at [574, 406] on button "Next" at bounding box center [760, 434] width 507 height 71
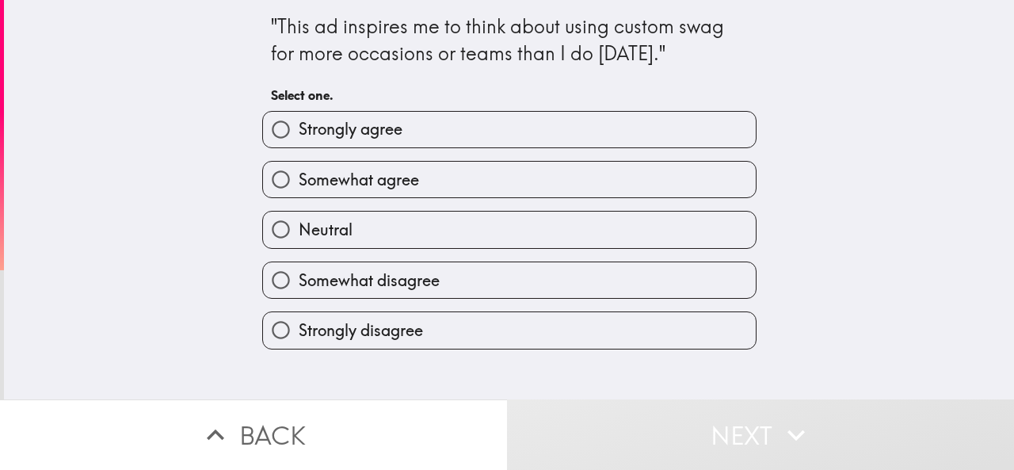
click at [346, 187] on span "Somewhat agree" at bounding box center [359, 180] width 120 height 22
click at [299, 187] on input "Somewhat agree" at bounding box center [281, 180] width 36 height 36
radio input "true"
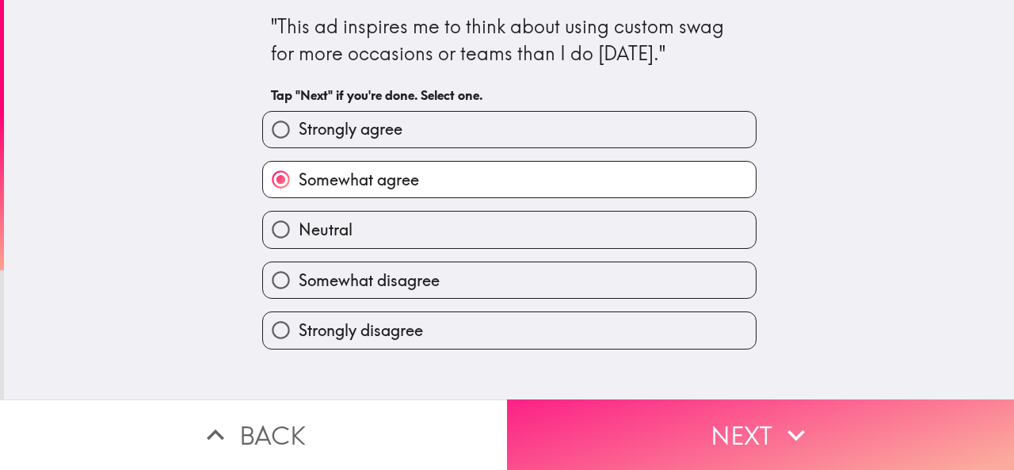
click at [536, 420] on button "Next" at bounding box center [760, 434] width 507 height 71
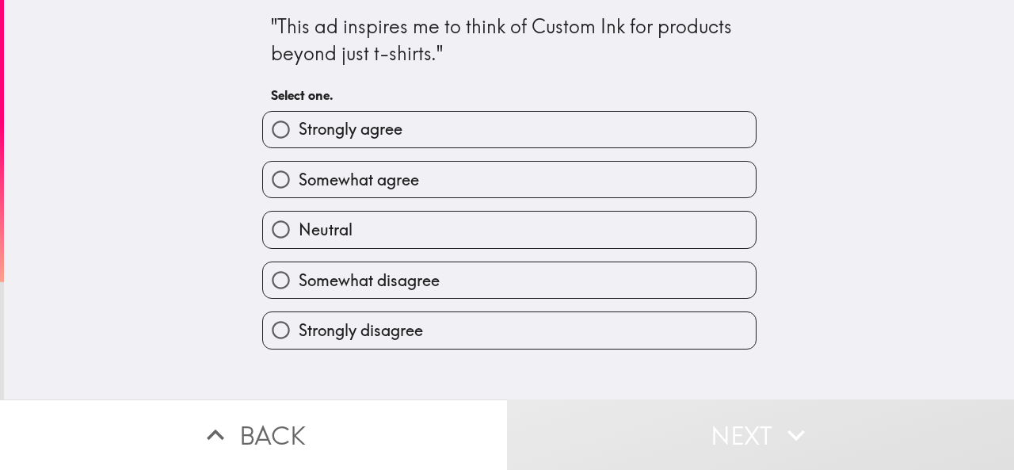
click at [352, 180] on span "Somewhat agree" at bounding box center [359, 180] width 120 height 22
click at [299, 180] on input "Somewhat agree" at bounding box center [281, 180] width 36 height 36
radio input "true"
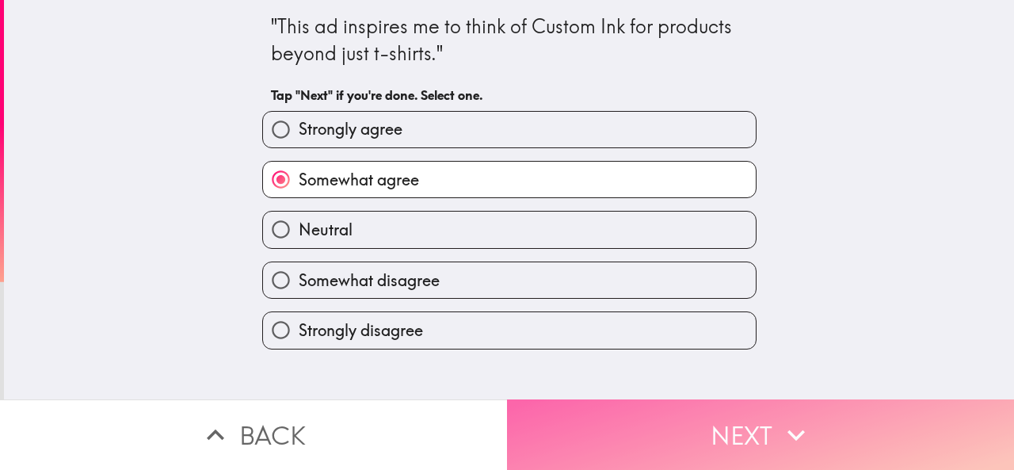
click at [565, 407] on button "Next" at bounding box center [760, 434] width 507 height 71
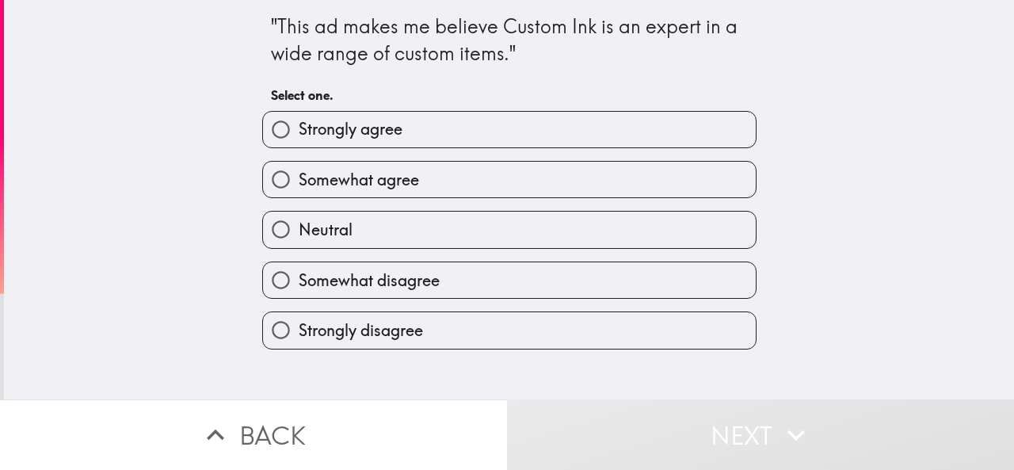
click at [382, 131] on span "Strongly agree" at bounding box center [351, 129] width 104 height 22
click at [299, 131] on input "Strongly agree" at bounding box center [281, 130] width 36 height 36
radio input "true"
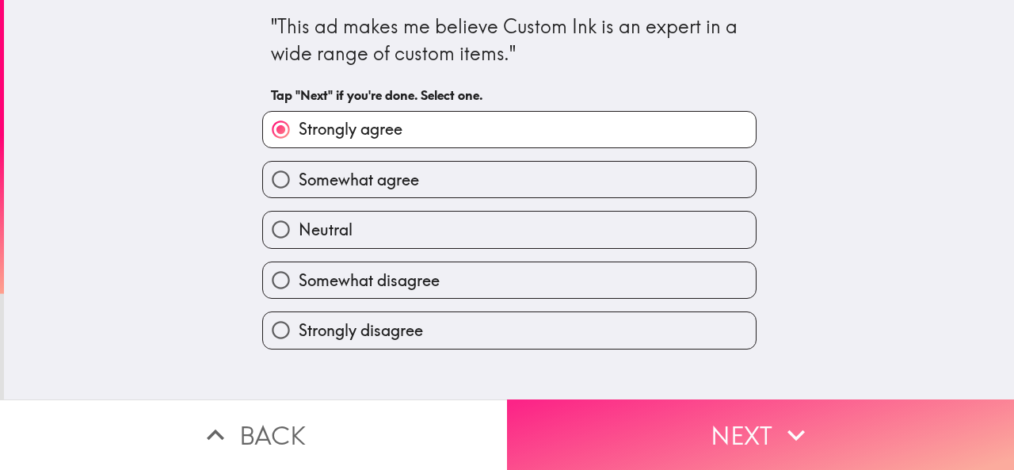
click at [545, 410] on button "Next" at bounding box center [760, 434] width 507 height 71
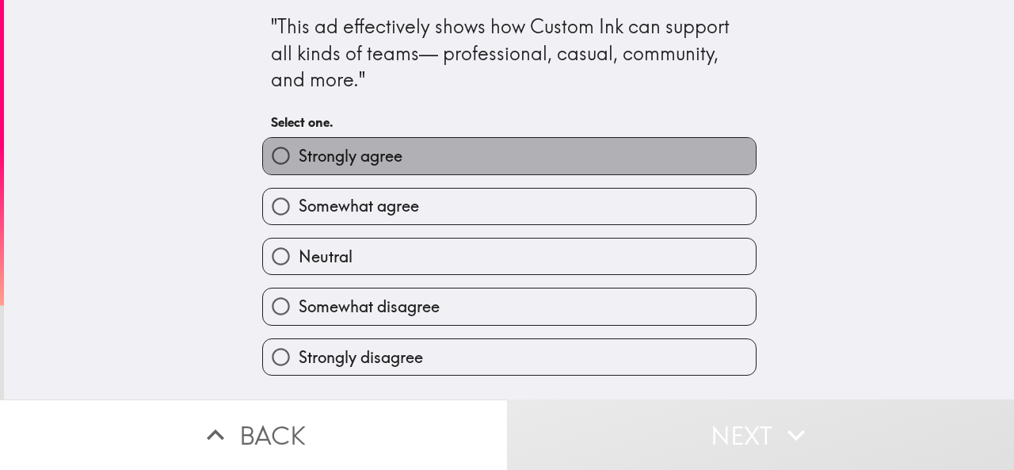
click at [417, 156] on label "Strongly agree" at bounding box center [509, 156] width 493 height 36
click at [299, 156] on input "Strongly agree" at bounding box center [281, 156] width 36 height 36
radio input "true"
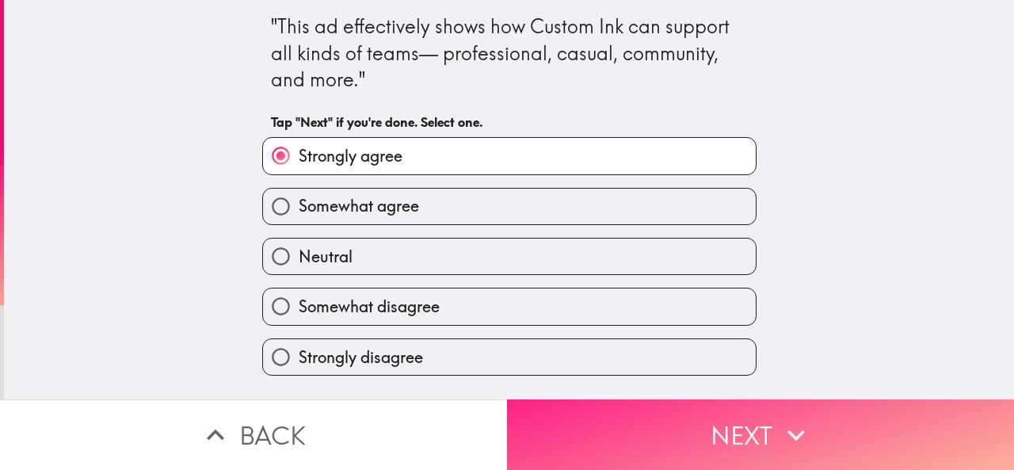
click at [532, 405] on button "Next" at bounding box center [760, 434] width 507 height 71
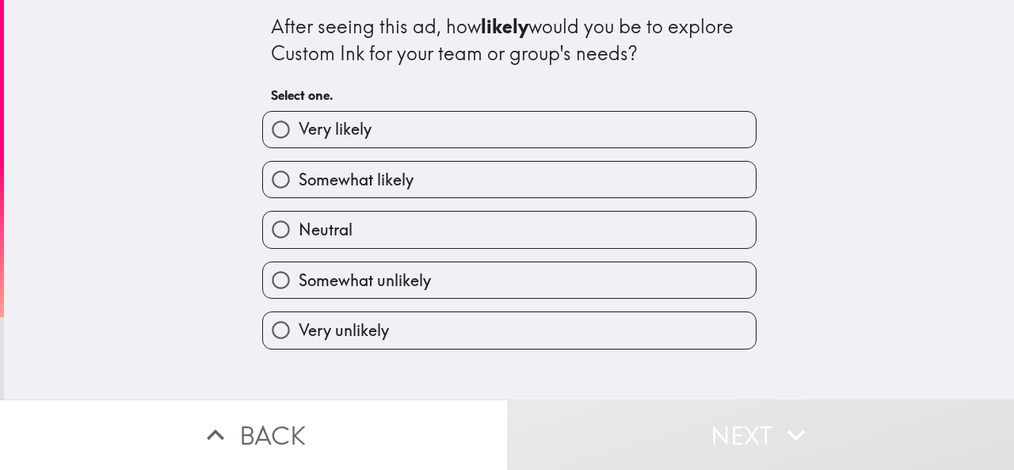
click at [419, 183] on label "Somewhat likely" at bounding box center [509, 180] width 493 height 36
click at [299, 183] on input "Somewhat likely" at bounding box center [281, 180] width 36 height 36
radio input "true"
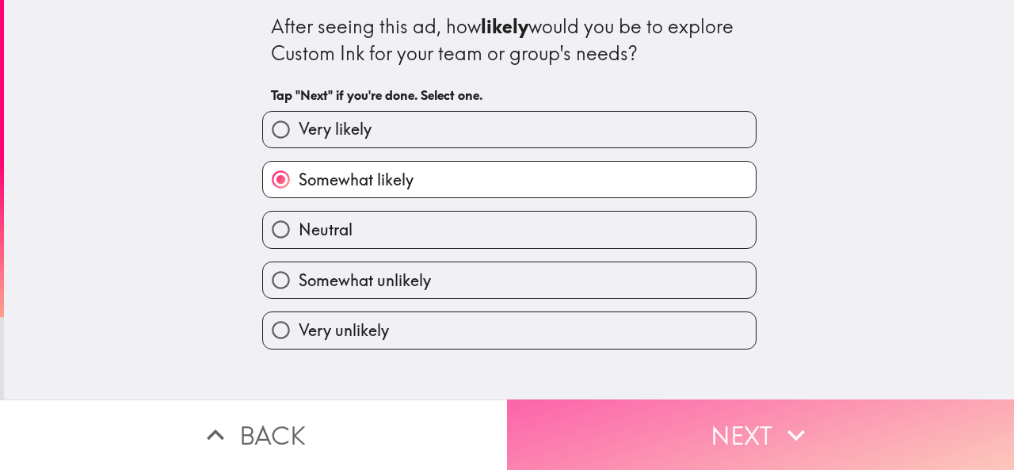
click at [750, 429] on button "Next" at bounding box center [760, 434] width 507 height 71
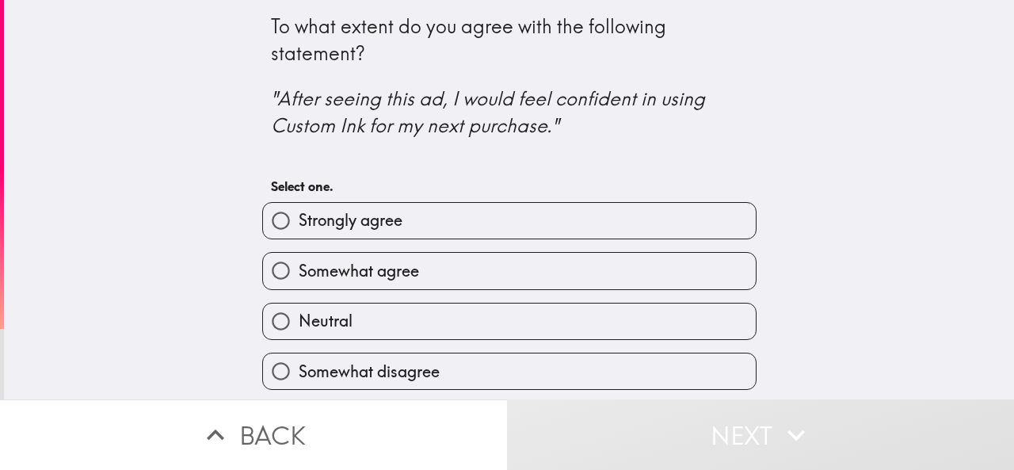
drag, startPoint x: 418, startPoint y: 264, endPoint x: 422, endPoint y: 271, distance: 8.6
click at [418, 265] on label "Somewhat agree" at bounding box center [509, 271] width 493 height 36
click at [299, 265] on input "Somewhat agree" at bounding box center [281, 271] width 36 height 36
radio input "true"
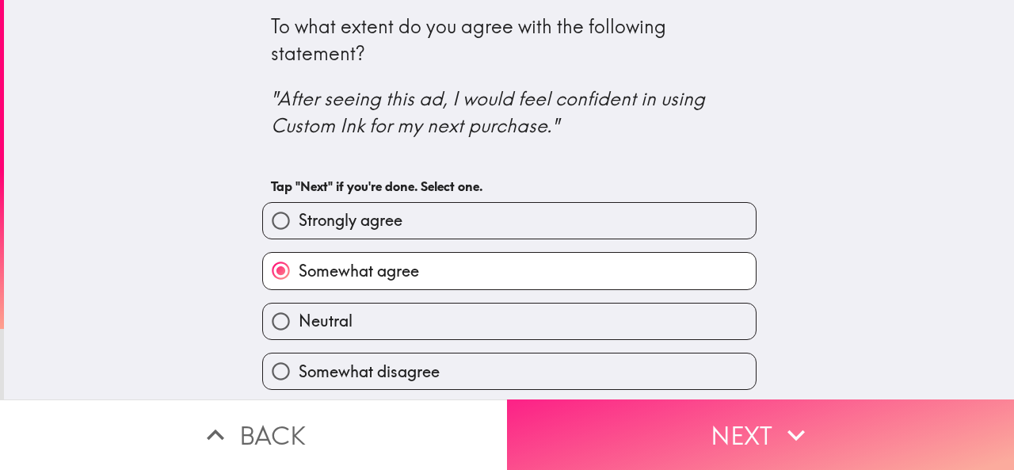
click at [581, 399] on button "Next" at bounding box center [760, 434] width 507 height 71
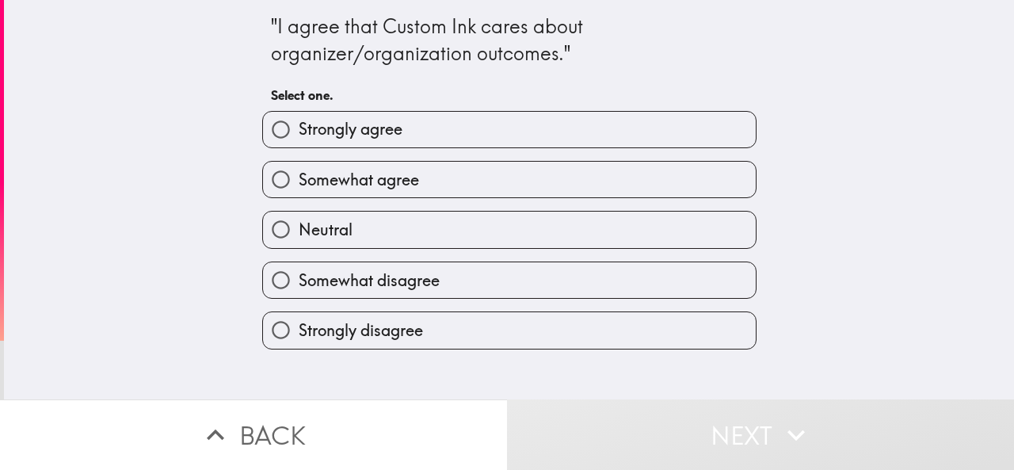
click at [386, 128] on span "Strongly agree" at bounding box center [351, 129] width 104 height 22
click at [299, 128] on input "Strongly agree" at bounding box center [281, 130] width 36 height 36
radio input "true"
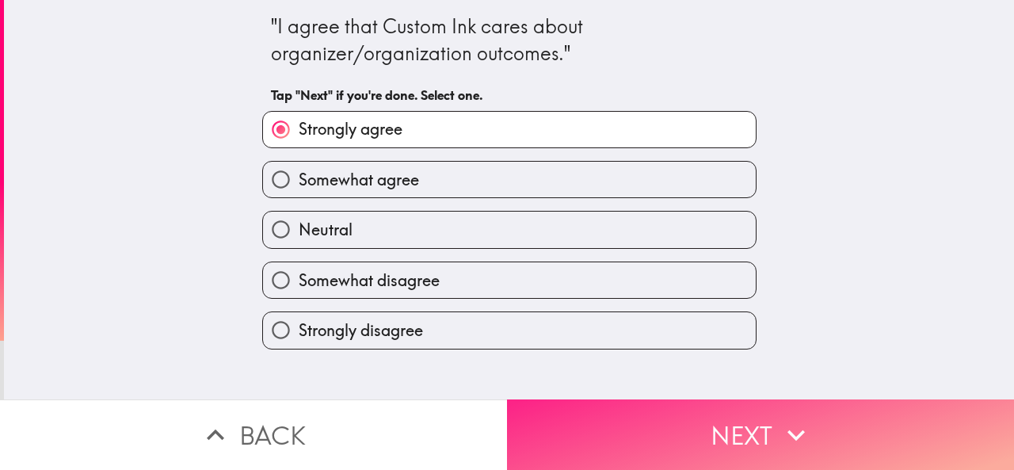
click at [563, 406] on button "Next" at bounding box center [760, 434] width 507 height 71
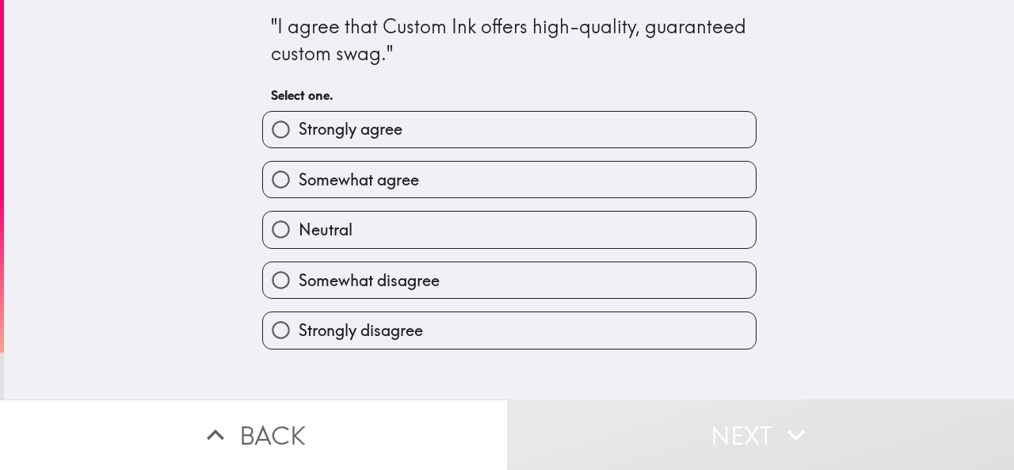
click at [363, 183] on span "Somewhat agree" at bounding box center [359, 180] width 120 height 22
click at [299, 183] on input "Somewhat agree" at bounding box center [281, 180] width 36 height 36
radio input "true"
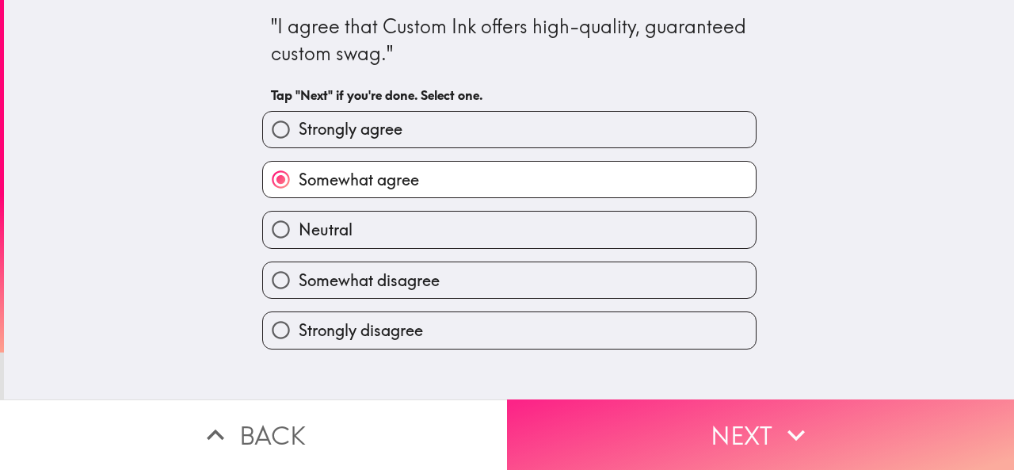
click at [555, 426] on button "Next" at bounding box center [760, 434] width 507 height 71
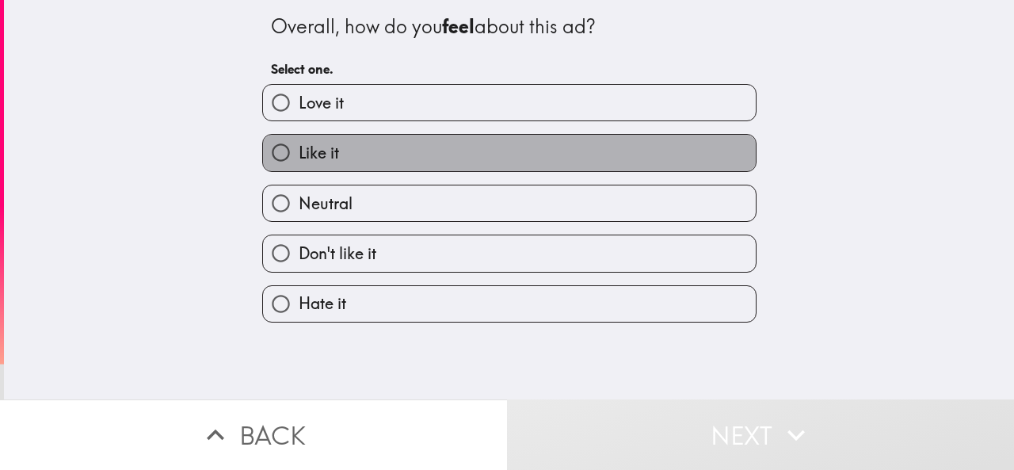
click at [390, 161] on label "Like it" at bounding box center [509, 153] width 493 height 36
click at [299, 161] on input "Like it" at bounding box center [281, 153] width 36 height 36
radio input "true"
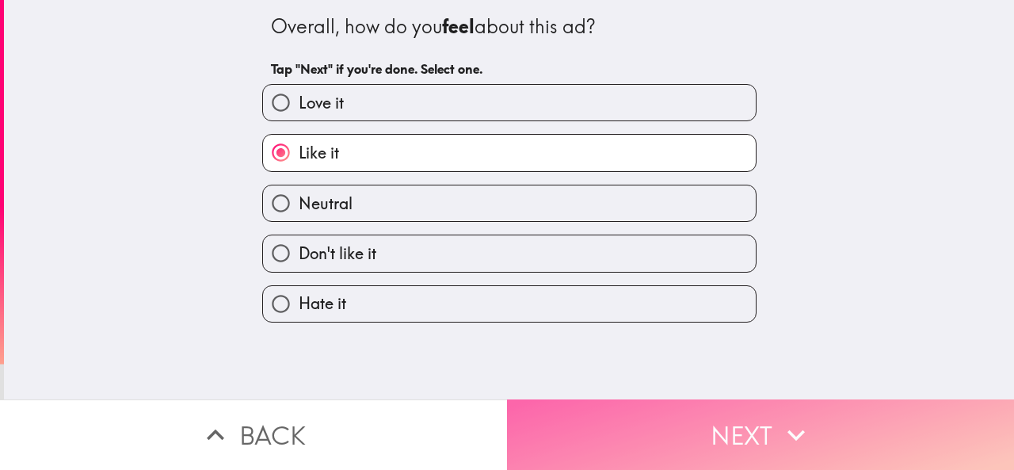
click at [595, 414] on button "Next" at bounding box center [760, 434] width 507 height 71
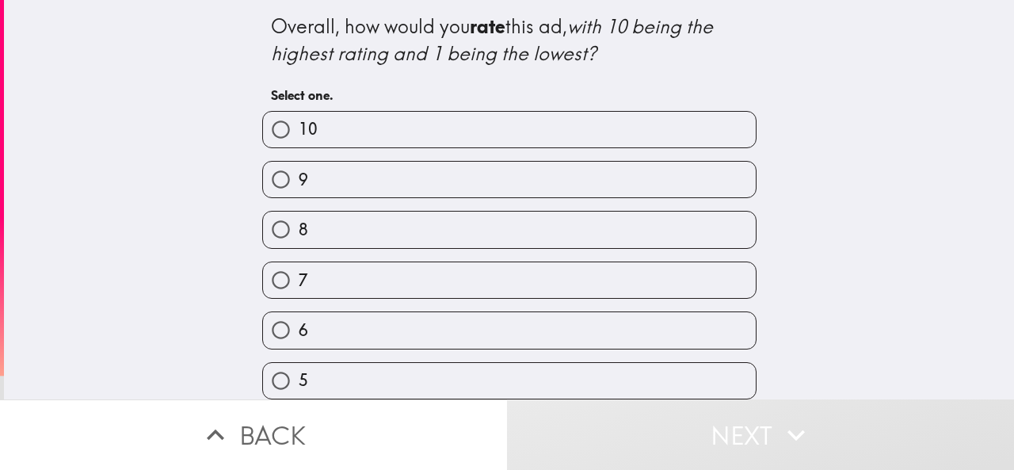
click at [357, 223] on label "8" at bounding box center [509, 230] width 493 height 36
click at [299, 223] on input "8" at bounding box center [281, 230] width 36 height 36
radio input "true"
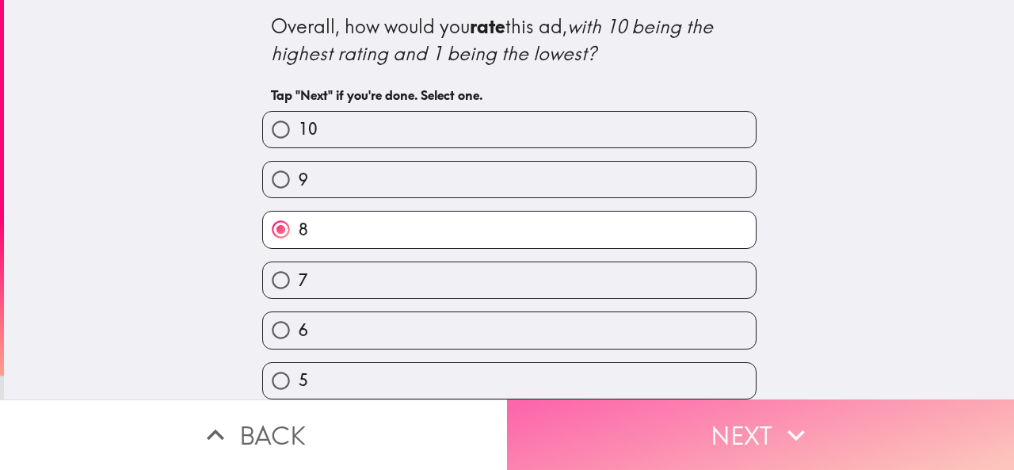
click at [529, 405] on button "Next" at bounding box center [760, 434] width 507 height 71
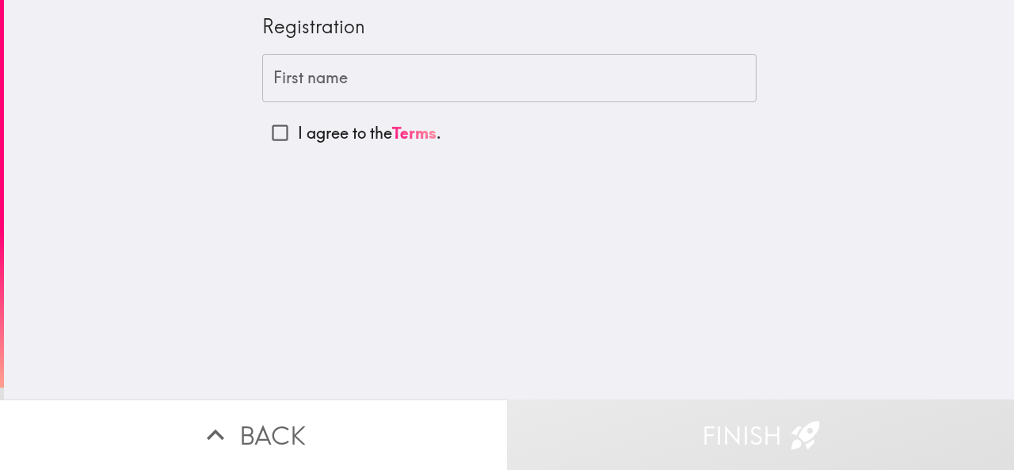
click at [281, 73] on input "First name" at bounding box center [509, 78] width 494 height 49
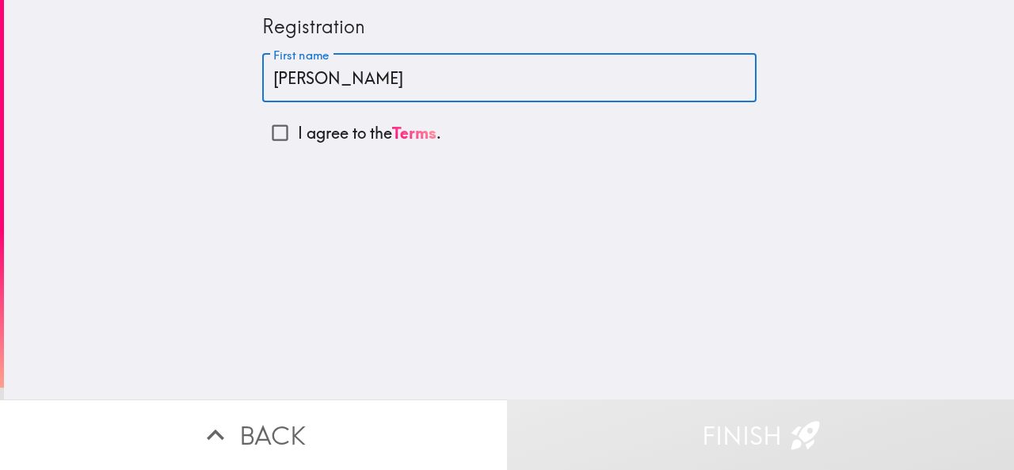
type input "[PERSON_NAME]"
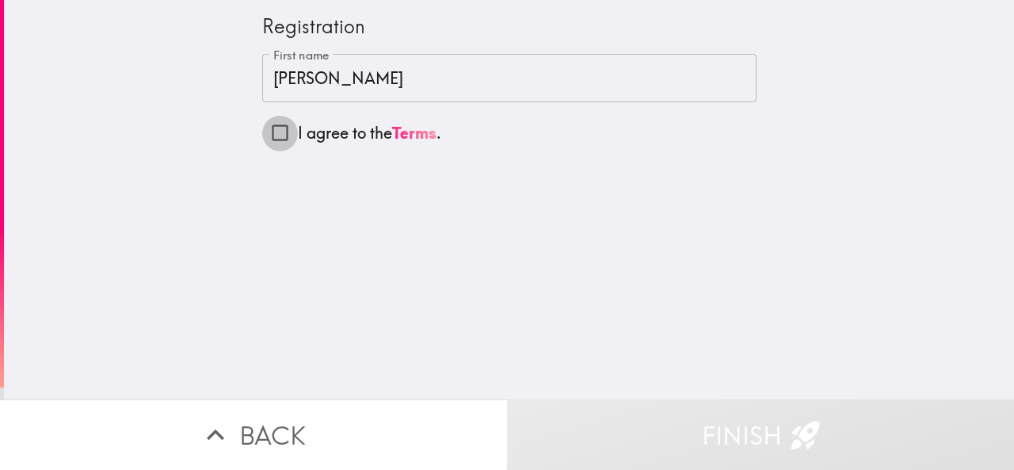
click at [276, 128] on input "I agree to the Terms ." at bounding box center [280, 133] width 36 height 36
checkbox input "true"
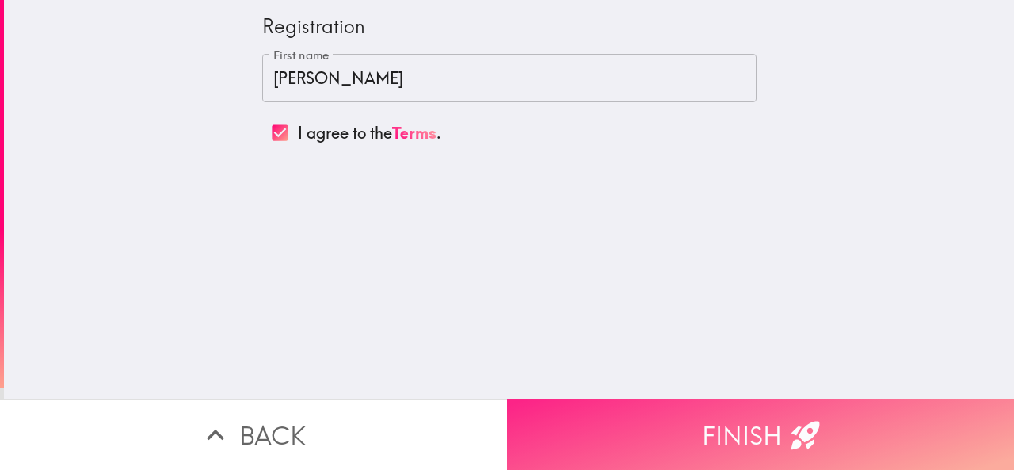
click at [605, 415] on button "Finish" at bounding box center [760, 434] width 507 height 71
